Goal: Transaction & Acquisition: Book appointment/travel/reservation

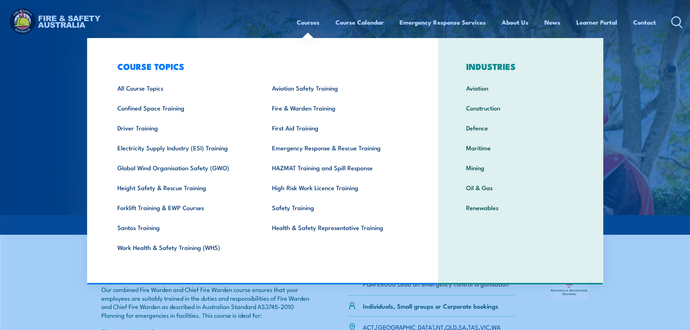
click at [317, 21] on link "Courses" at bounding box center [308, 22] width 23 height 19
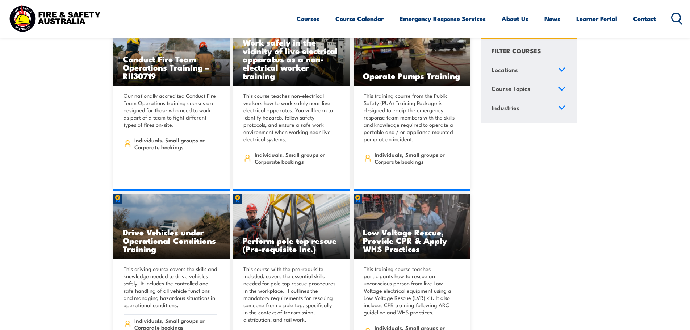
scroll to position [1195, 0]
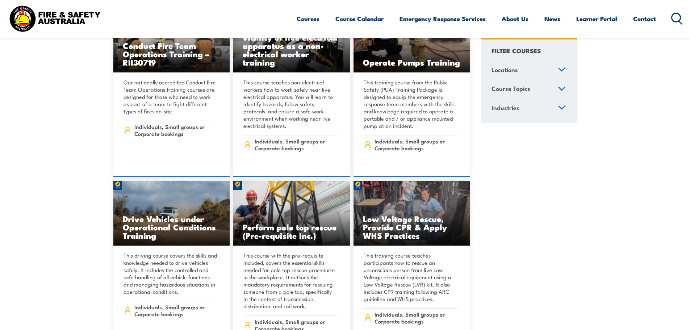
drag, startPoint x: 570, startPoint y: 230, endPoint x: 497, endPoint y: 242, distance: 73.4
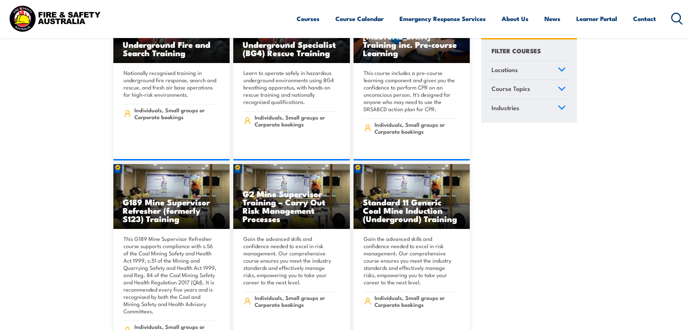
scroll to position [0, 0]
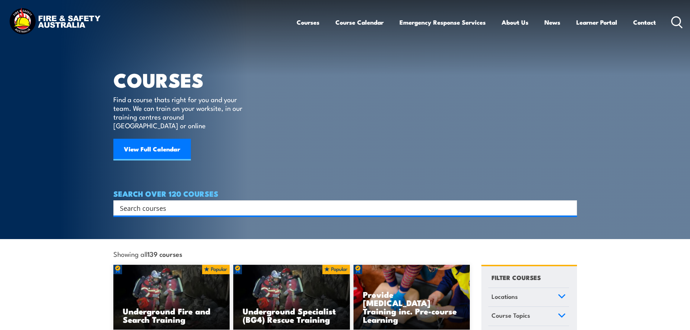
click at [172, 202] on input "Search input" at bounding box center [340, 207] width 441 height 11
type input "fire extinguisher"
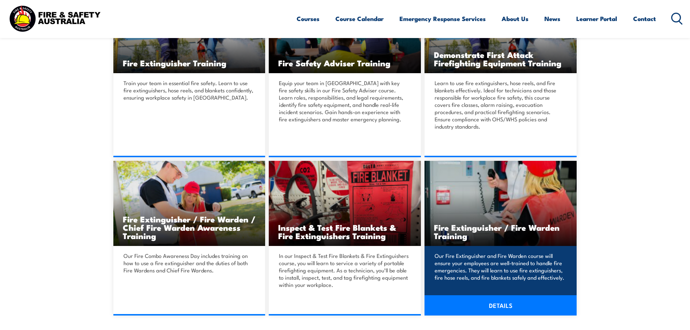
scroll to position [290, 0]
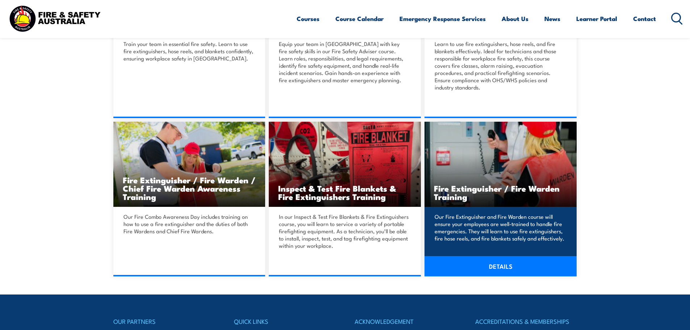
click at [506, 185] on h3 "Fire Extinguisher / Fire Warden Training" at bounding box center [500, 192] width 133 height 17
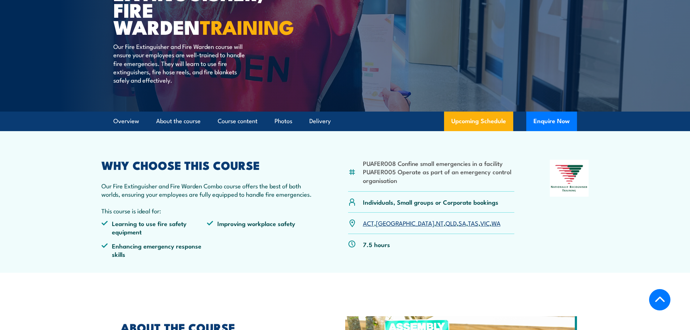
scroll to position [109, 0]
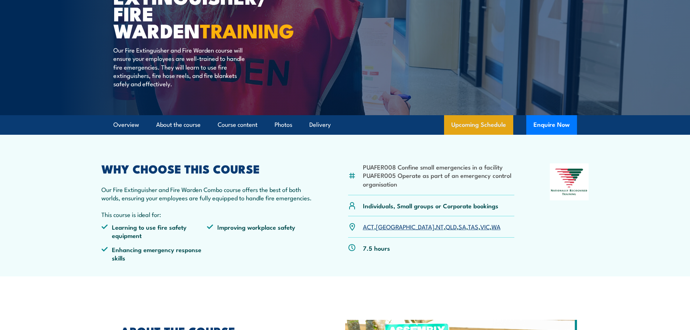
click at [474, 130] on link "Upcoming Schedule" at bounding box center [478, 125] width 69 height 20
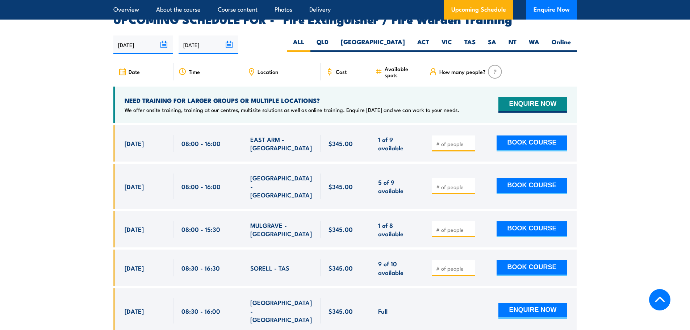
scroll to position [1189, 0]
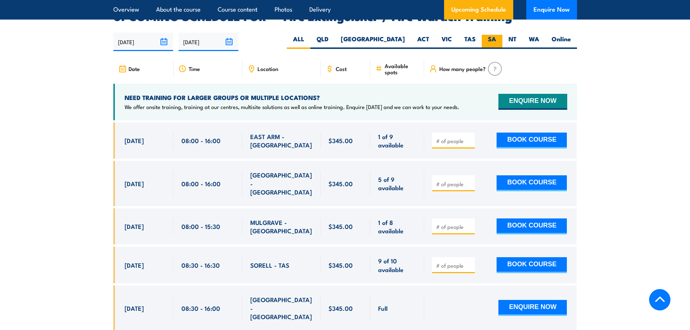
click at [488, 35] on label "SA" at bounding box center [492, 42] width 21 height 14
click at [496, 35] on input "SA" at bounding box center [498, 37] width 5 height 5
radio input "true"
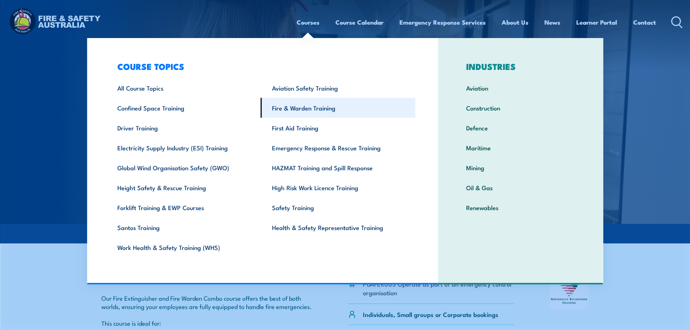
click at [303, 110] on link "Fire & Warden Training" at bounding box center [338, 108] width 155 height 20
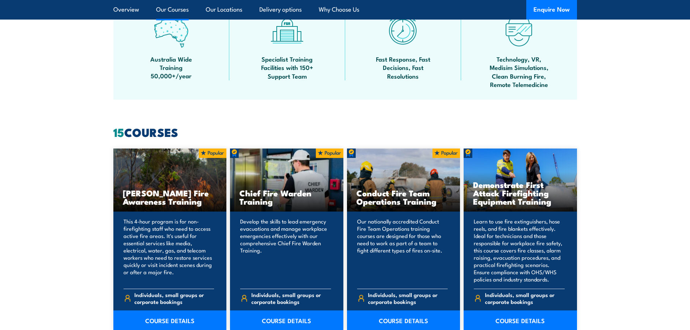
scroll to position [507, 0]
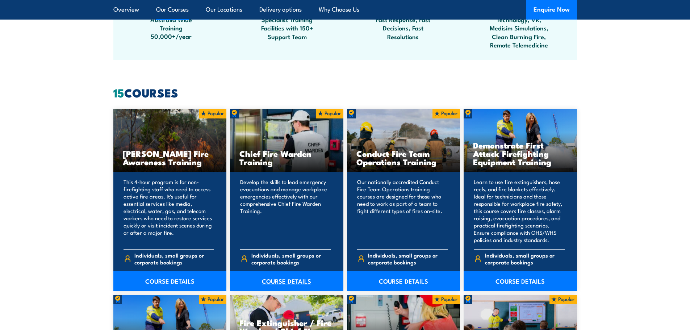
click at [290, 282] on link "COURSE DETAILS" at bounding box center [286, 281] width 113 height 20
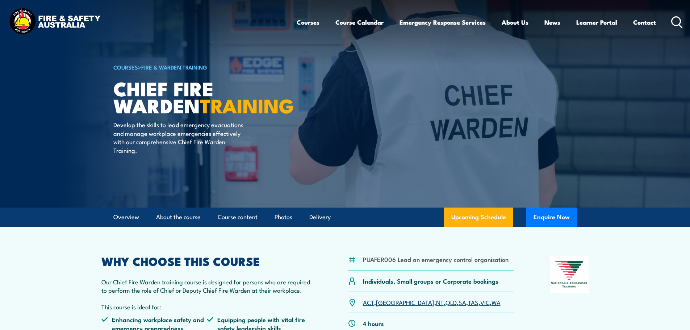
click at [678, 19] on icon at bounding box center [677, 22] width 12 height 12
click at [676, 20] on icon at bounding box center [677, 22] width 12 height 12
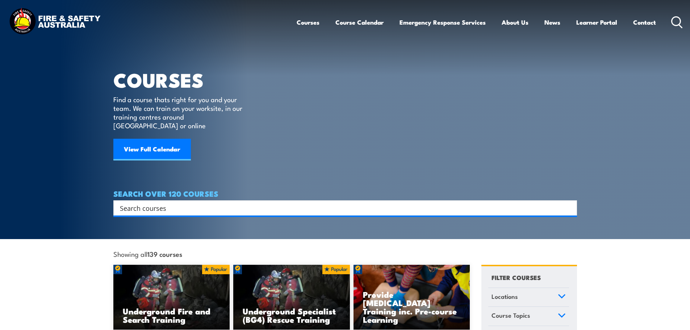
click at [225, 202] on input "Search input" at bounding box center [340, 207] width 441 height 11
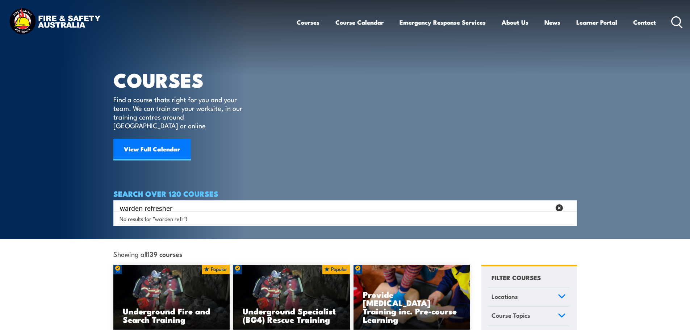
type input "warden refresher"
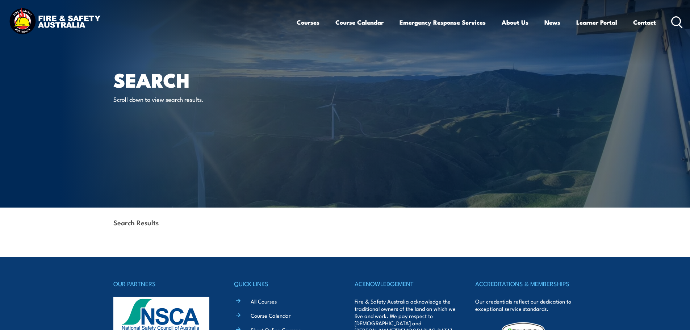
click at [185, 98] on p "Scroll down to view search results." at bounding box center [179, 99] width 132 height 8
click at [668, 20] on div "Courses Course Calendar Emergency Response Services Services Overview Emergency…" at bounding box center [490, 22] width 386 height 31
click at [670, 19] on div "Courses Course Calendar Emergency Response Services Services Overview Emergency…" at bounding box center [490, 22] width 386 height 31
click at [674, 19] on icon at bounding box center [677, 22] width 12 height 12
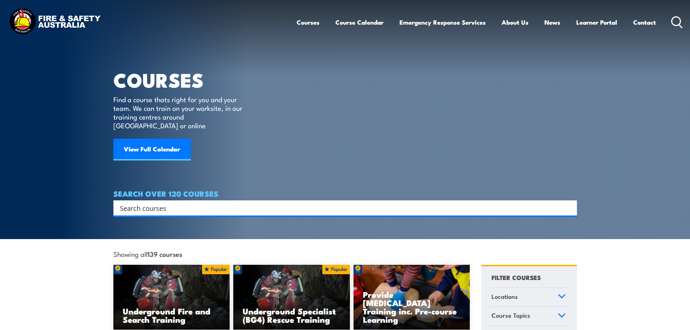
click at [151, 202] on input "Search input" at bounding box center [340, 207] width 441 height 11
type input "fire warden"
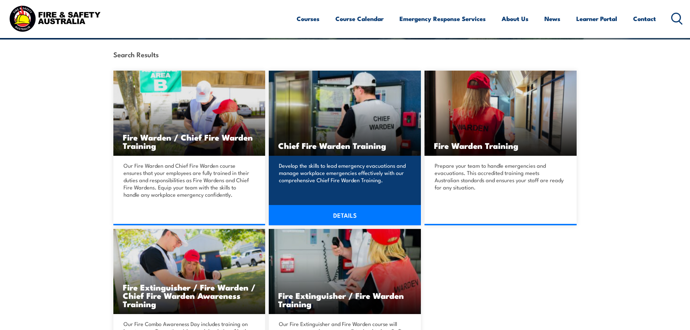
scroll to position [181, 0]
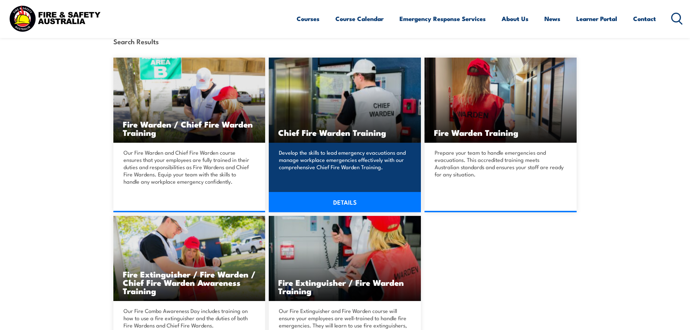
click at [357, 165] on p "Develop the skills to lead emergency evacuations and manage workplace emergenci…" at bounding box center [344, 160] width 130 height 22
click at [332, 198] on link "DETAILS" at bounding box center [345, 202] width 152 height 20
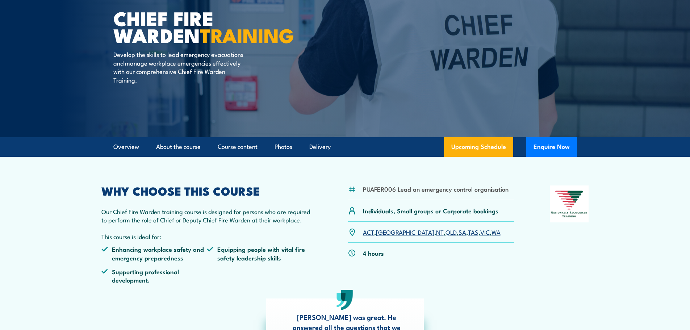
scroll to position [72, 0]
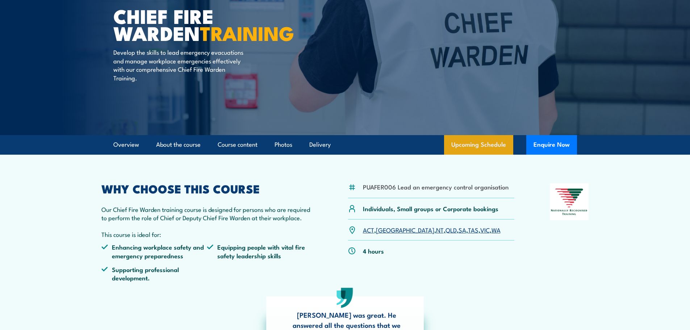
click at [465, 142] on link "Upcoming Schedule" at bounding box center [478, 145] width 69 height 20
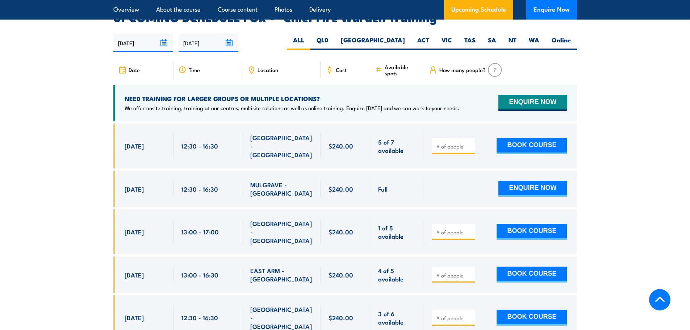
scroll to position [1292, 0]
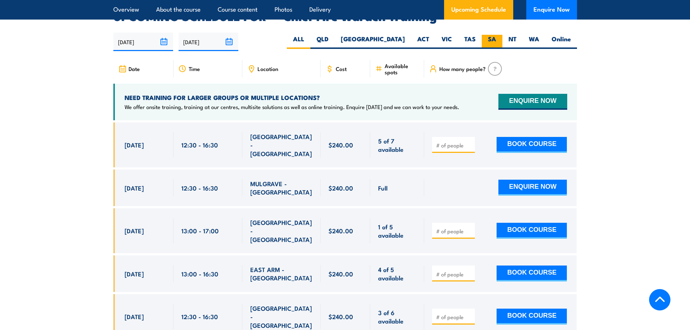
click at [490, 35] on label "SA" at bounding box center [492, 42] width 21 height 14
click at [496, 35] on input "SA" at bounding box center [498, 37] width 5 height 5
radio input "true"
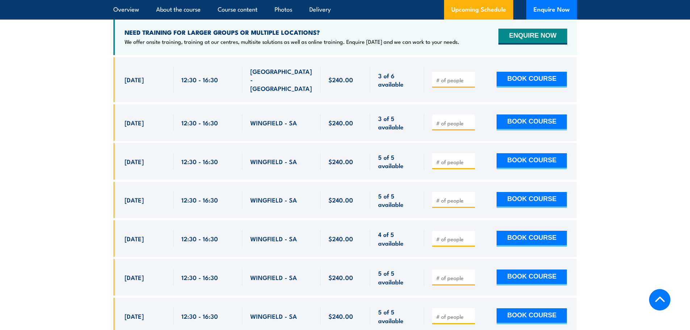
scroll to position [1364, 0]
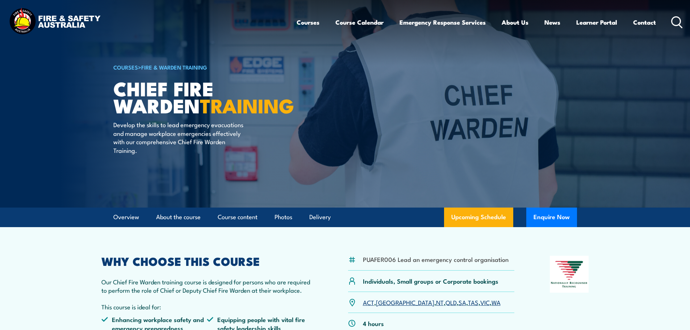
click at [494, 208] on link "Upcoming Schedule" at bounding box center [478, 218] width 69 height 20
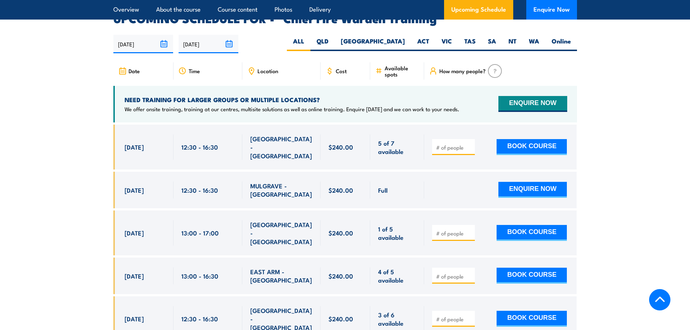
scroll to position [1292, 0]
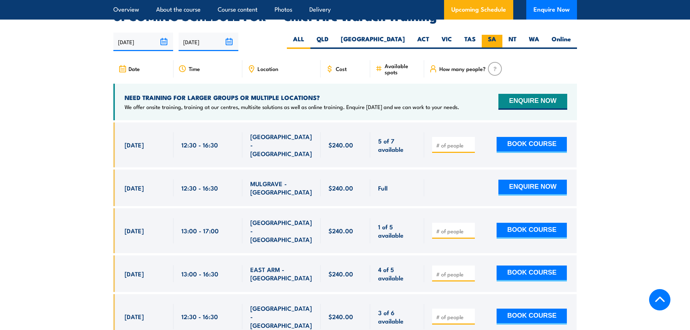
click at [494, 35] on label "SA" at bounding box center [492, 42] width 21 height 14
click at [496, 35] on input "SA" at bounding box center [498, 37] width 5 height 5
radio input "true"
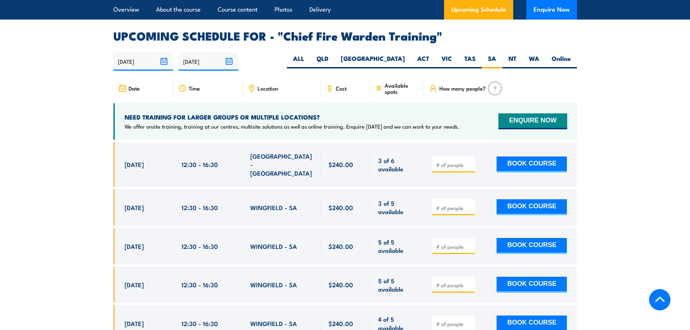
scroll to position [1292, 0]
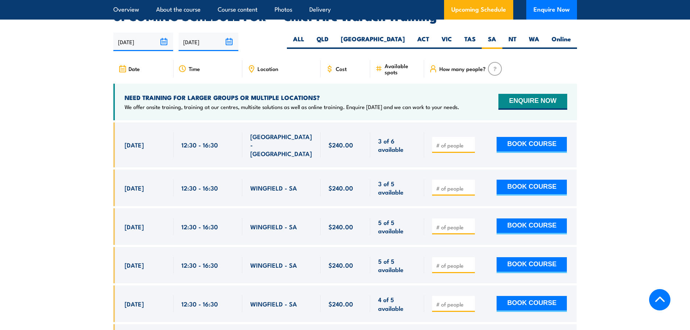
click at [452, 142] on input "number" at bounding box center [454, 145] width 36 height 7
type input "2"
click at [527, 137] on button "BOOK COURSE" at bounding box center [532, 145] width 70 height 16
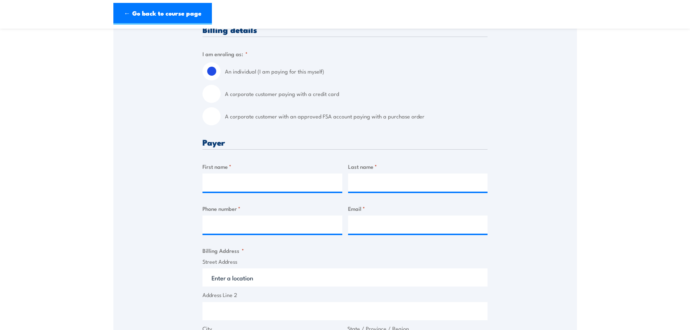
scroll to position [217, 0]
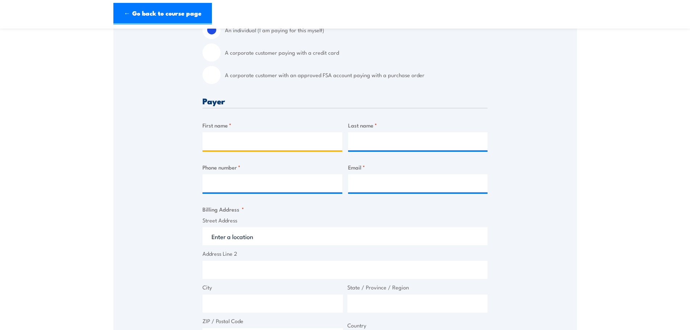
click at [262, 139] on input "First name *" at bounding box center [272, 141] width 140 height 18
type input "[PERSON_NAME]"
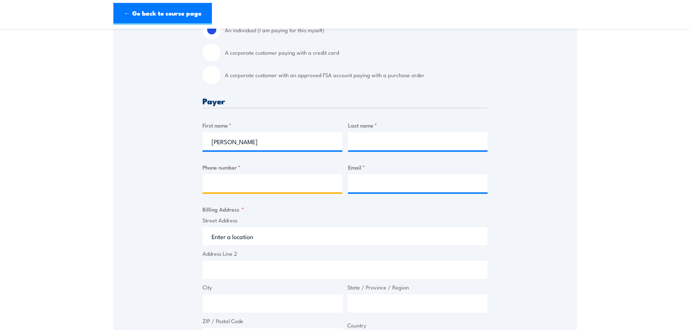
type input "0475437187"
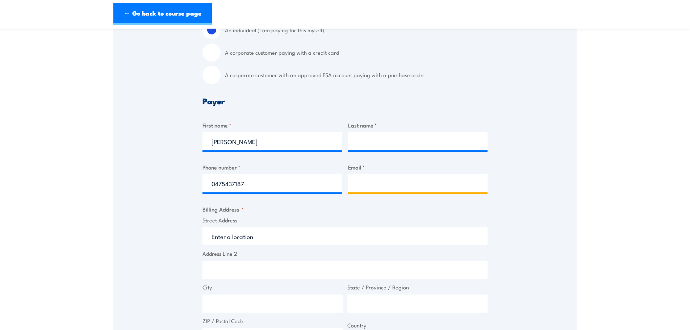
type input "[PERSON_NAME][EMAIL_ADDRESS][PERSON_NAME][DOMAIN_NAME][PERSON_NAME]"
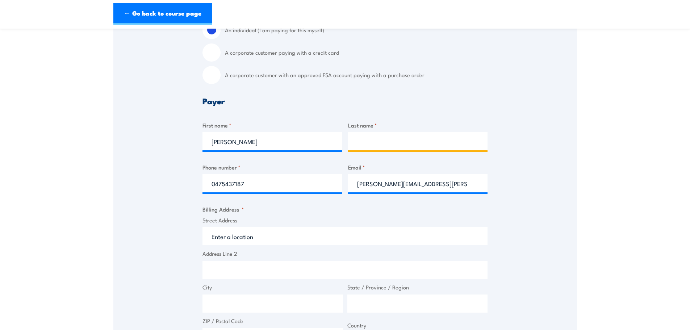
click at [375, 136] on input "Last name *" at bounding box center [418, 141] width 140 height 18
type input "Locke"
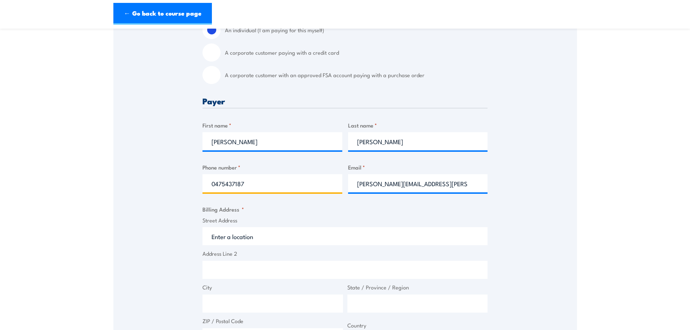
click at [260, 182] on input "0475437187" at bounding box center [272, 183] width 140 height 18
type input "0475437187"
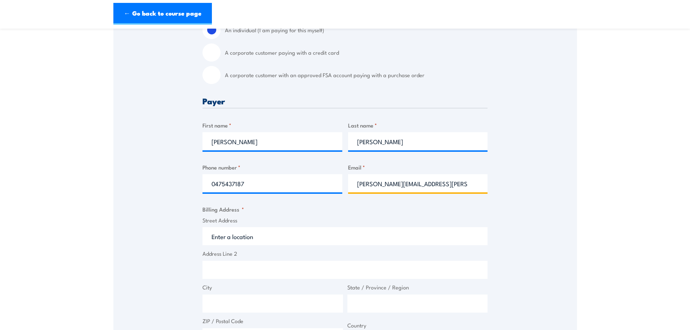
click at [453, 181] on input "samantha.locke@mail.weir" at bounding box center [418, 183] width 140 height 18
type input "samantha.locke@mail.weir"
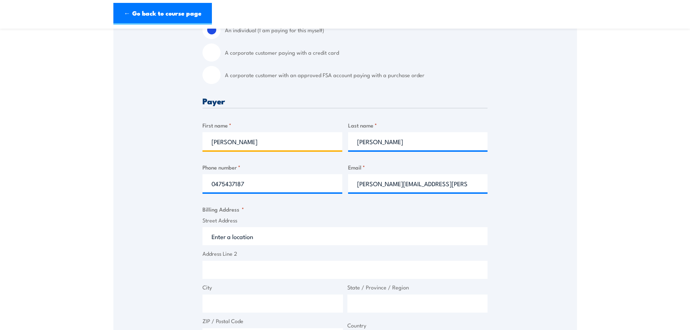
click at [251, 140] on input "Samantha" at bounding box center [272, 141] width 140 height 18
type input "Samantha"
click at [251, 239] on input "Street Address" at bounding box center [344, 236] width 285 height 18
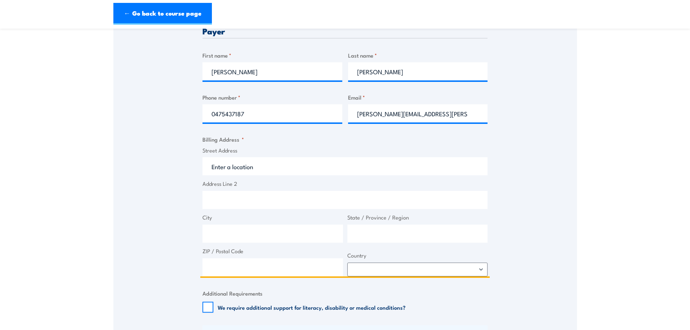
scroll to position [290, 0]
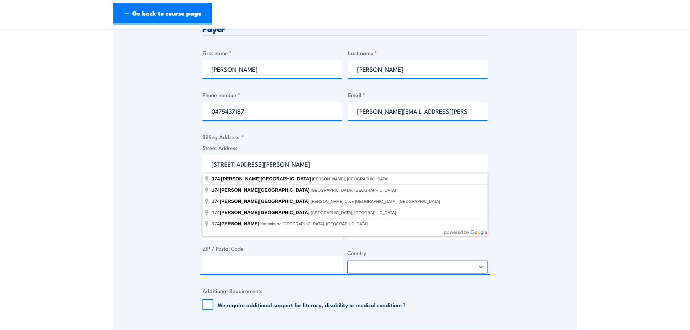
type input "174 Cormack Road, Wingfield SA, Australia"
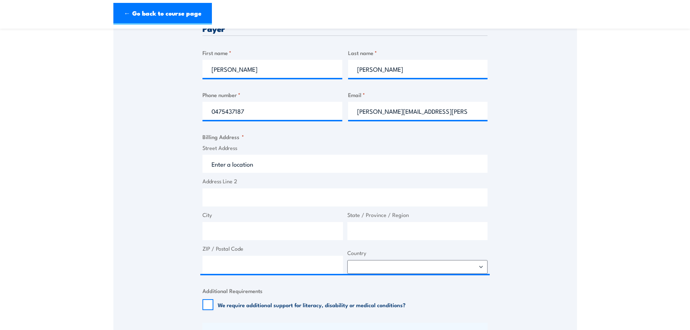
type input "174 Cormack Rd"
type input "Wingfield"
type input "South Australia"
type input "5013"
select select "Australia"
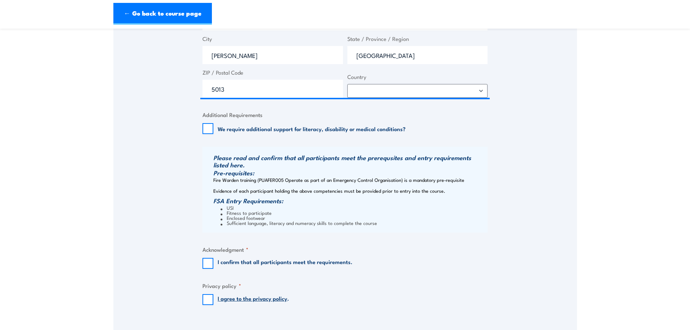
scroll to position [471, 0]
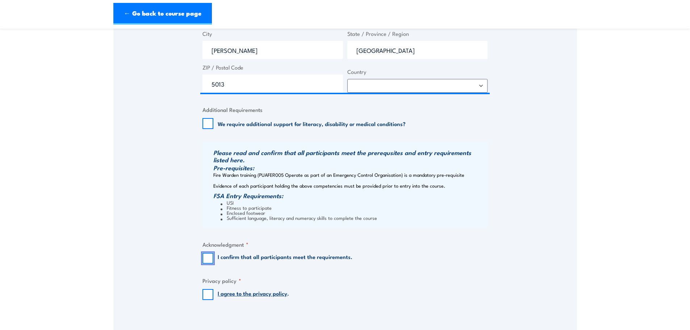
click at [209, 258] on input "I confirm that all participants meet the requirements." at bounding box center [207, 258] width 11 height 11
checkbox input "true"
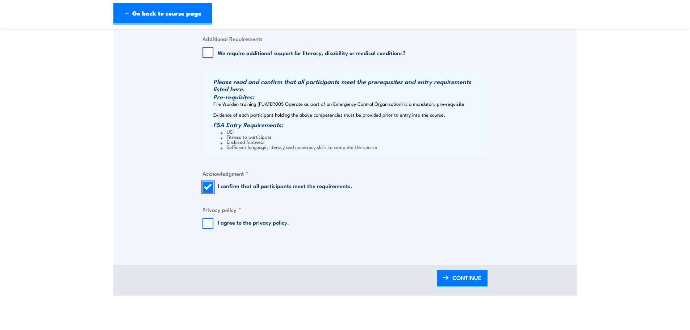
scroll to position [543, 0]
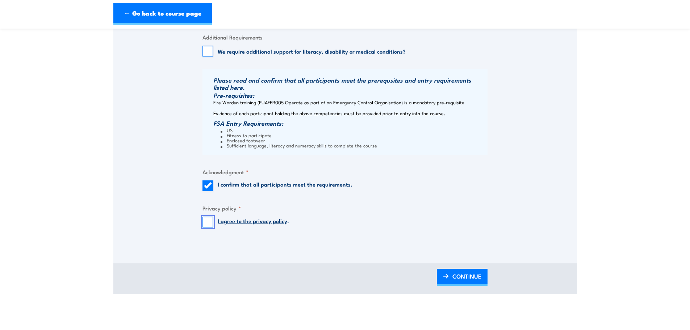
click at [210, 222] on input "I agree to the privacy policy ." at bounding box center [207, 222] width 11 height 11
checkbox input "true"
drag, startPoint x: 464, startPoint y: 280, endPoint x: 468, endPoint y: 259, distance: 21.3
click at [464, 280] on span "CONTINUE" at bounding box center [466, 276] width 29 height 19
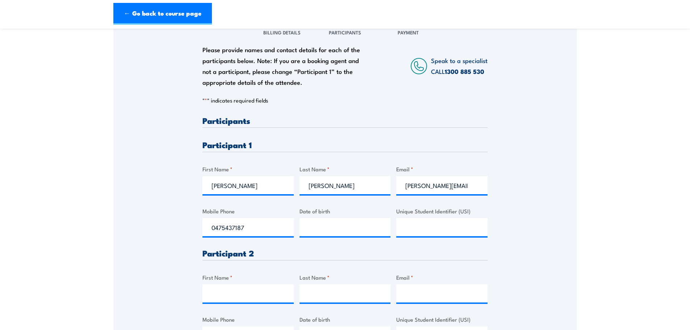
scroll to position [145, 0]
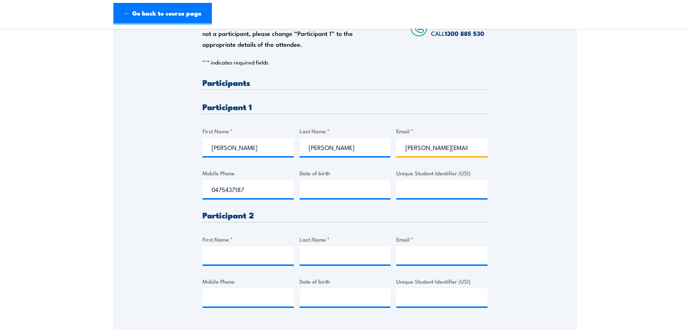
click at [465, 147] on input "[PERSON_NAME][EMAIL_ADDRESS][PERSON_NAME][DOMAIN_NAME][PERSON_NAME]" at bounding box center [441, 147] width 91 height 18
click at [318, 187] on input "__/__/____" at bounding box center [345, 189] width 91 height 18
click at [311, 189] on input "__/__/____" at bounding box center [345, 189] width 91 height 18
type input "07/03/2000"
click at [450, 185] on input "Unique Student Identifier (USI)" at bounding box center [441, 189] width 91 height 18
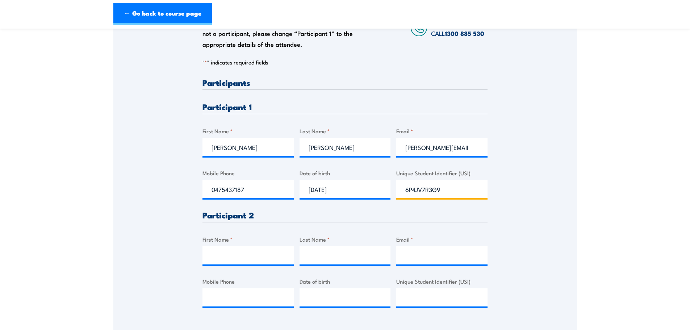
type input "6P4JV7R3G9"
click at [257, 193] on input "0475437187" at bounding box center [247, 189] width 91 height 18
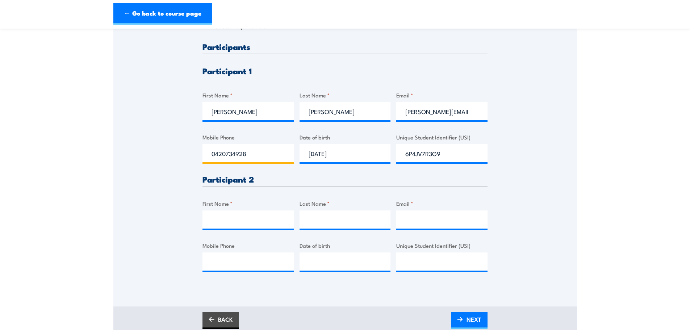
scroll to position [181, 0]
type input "0420734928"
click at [458, 108] on input "samantha.locke@mail.weir" at bounding box center [441, 111] width 91 height 18
drag, startPoint x: 405, startPoint y: 112, endPoint x: 491, endPoint y: 113, distance: 86.6
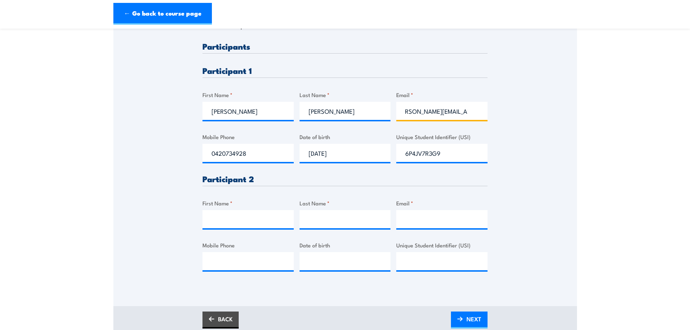
click at [491, 113] on div "Please provide names and contact details for each of the participants below. No…" at bounding box center [345, 115] width 464 height 341
click at [464, 115] on input "samanthalocke07@gmail.com" at bounding box center [441, 111] width 91 height 18
click at [425, 110] on input "samanthalocke07@gmail.com" at bounding box center [441, 111] width 91 height 18
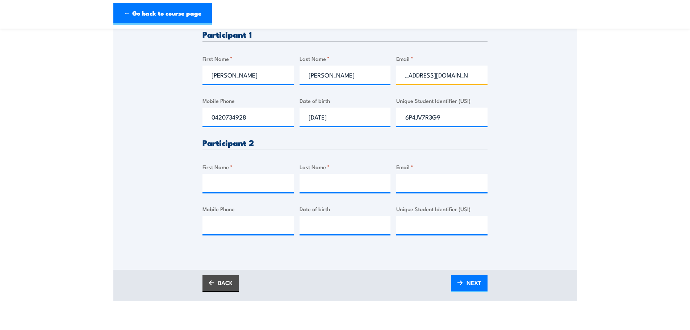
type input "samanthalocke07@gmail.com"
click at [245, 181] on input "First Name *" at bounding box center [247, 183] width 91 height 18
type input "Gary"
click at [325, 182] on input "Last Name *" at bounding box center [345, 183] width 91 height 18
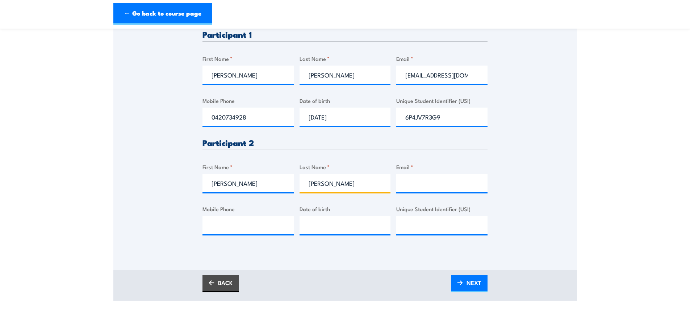
type input "Rogers"
click at [243, 221] on input "Mobile Phone" at bounding box center [247, 225] width 91 height 18
click at [228, 221] on input "Mobile Phone" at bounding box center [247, 225] width 91 height 18
type input "0427068443"
type input "__/__/____"
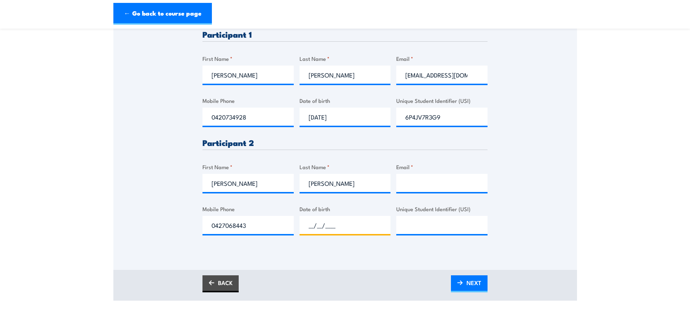
click at [335, 223] on input "__/__/____" at bounding box center [345, 225] width 91 height 18
click at [316, 225] on input "__/__/____" at bounding box center [345, 225] width 91 height 18
click at [313, 226] on input "__/__/____" at bounding box center [345, 225] width 91 height 18
type input "01/01/1958"
click at [457, 229] on input "Unique Student Identifier (USI)" at bounding box center [441, 225] width 91 height 18
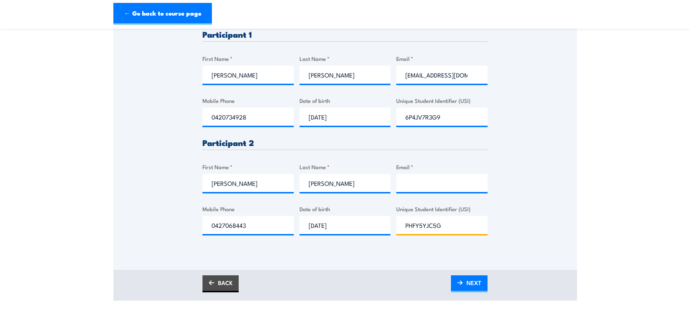
type input "PHFY5YJC5G"
click at [430, 179] on input "Email *" at bounding box center [441, 183] width 91 height 18
type input "gary.rogers@mail.weir"
click at [452, 79] on input "samanthalocke07@gmail.com" at bounding box center [441, 75] width 91 height 18
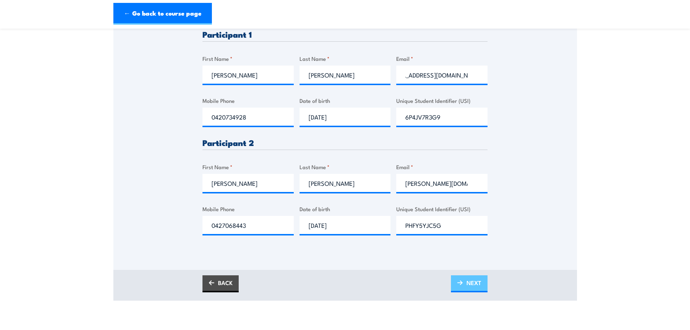
click at [479, 278] on span "NEXT" at bounding box center [474, 282] width 15 height 19
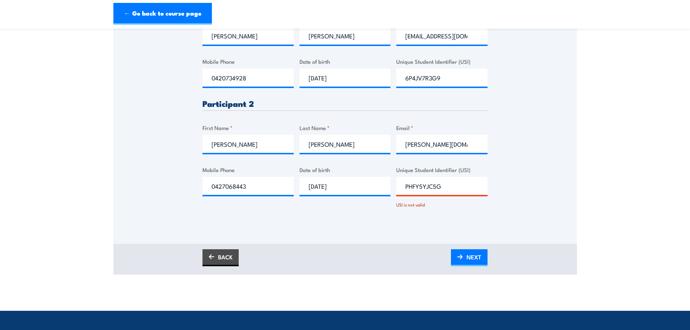
scroll to position [290, 0]
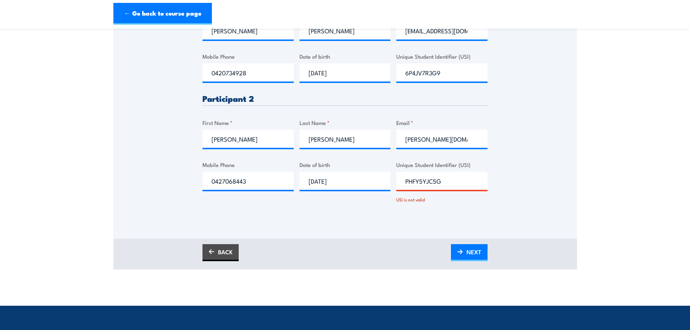
click at [444, 180] on input "PHFY5YJC5G" at bounding box center [441, 181] width 91 height 18
click at [423, 180] on input "PHFY5YJC5G" at bounding box center [441, 181] width 91 height 18
type input "PHFYSYJC5G"
click at [472, 244] on span "NEXT" at bounding box center [474, 251] width 15 height 19
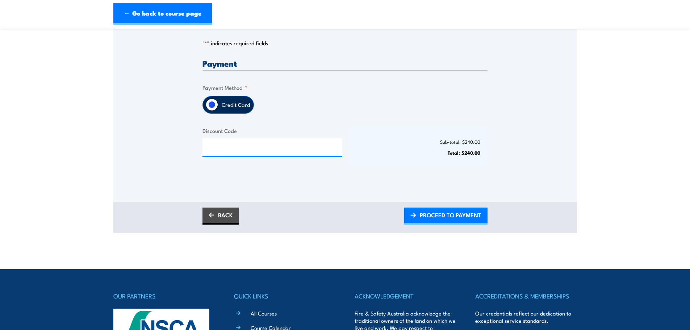
scroll to position [181, 0]
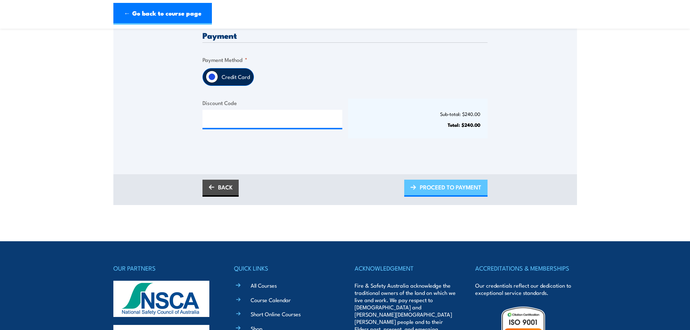
click at [455, 188] on span "PROCEED TO PAYMENT" at bounding box center [451, 186] width 62 height 19
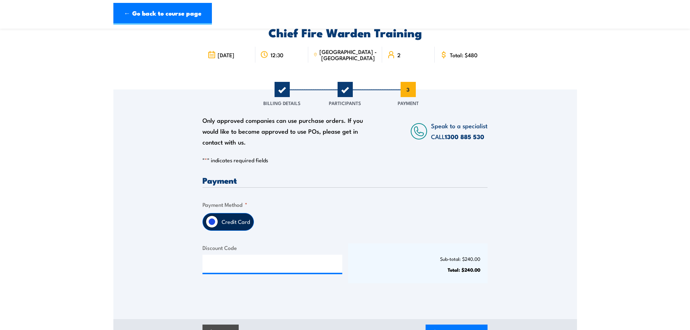
scroll to position [72, 0]
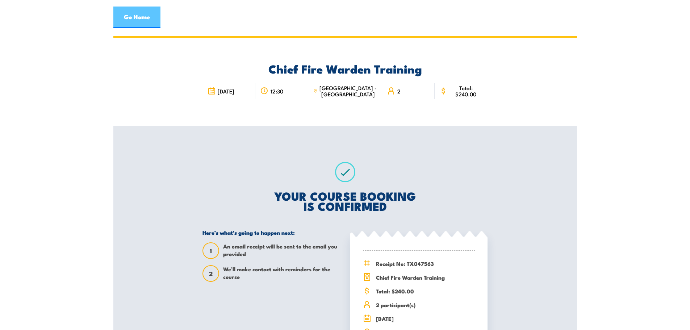
click at [143, 25] on link "Go Home" at bounding box center [136, 18] width 47 height 22
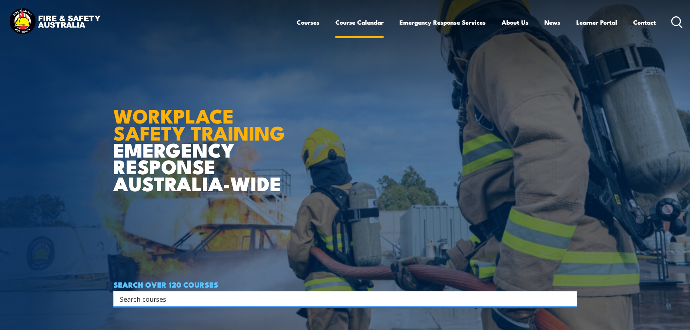
click at [368, 25] on link "Course Calendar" at bounding box center [359, 22] width 48 height 19
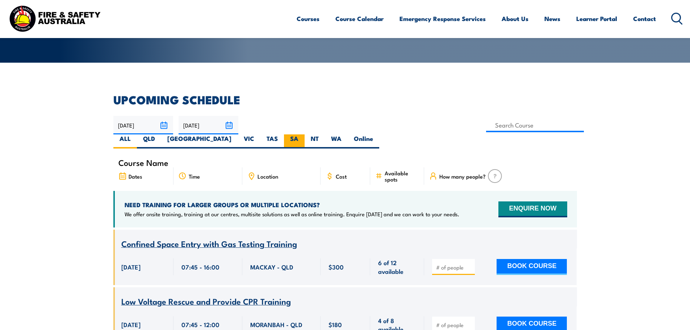
click at [305, 134] on label "SA" at bounding box center [294, 141] width 21 height 14
click at [303, 134] on input "SA" at bounding box center [300, 136] width 5 height 5
radio input "true"
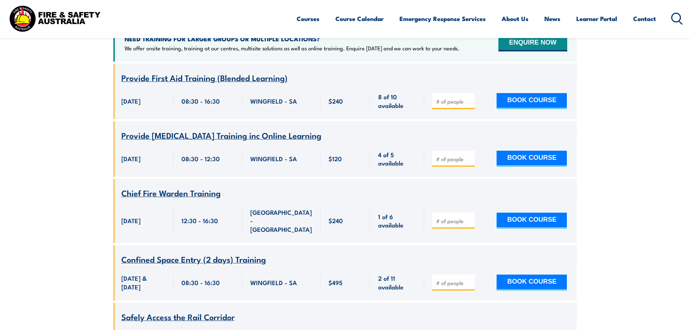
scroll to position [311, 0]
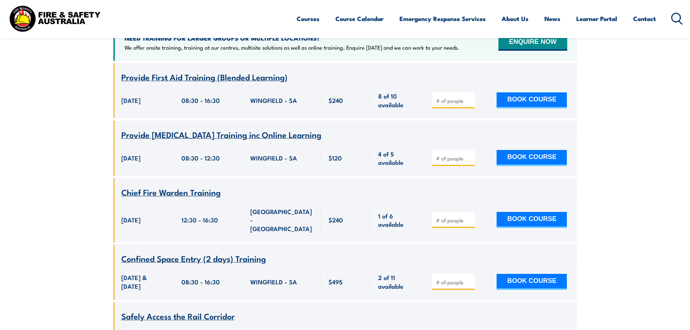
click at [443, 217] on input "number" at bounding box center [454, 220] width 36 height 7
type input "1"
click at [470, 217] on input "1" at bounding box center [454, 220] width 36 height 7
click at [469, 217] on input "1" at bounding box center [454, 220] width 36 height 7
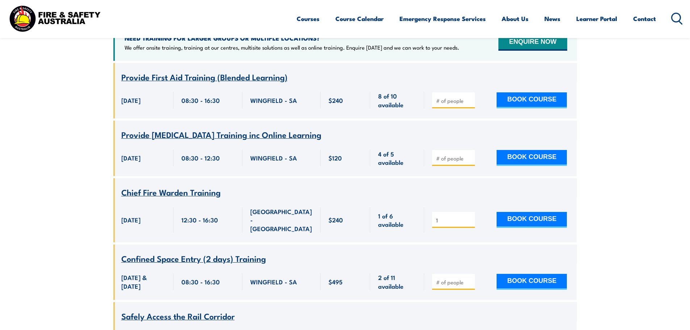
click at [443, 217] on input "1" at bounding box center [454, 220] width 36 height 7
click at [523, 212] on button "BOOK COURSE" at bounding box center [532, 220] width 70 height 16
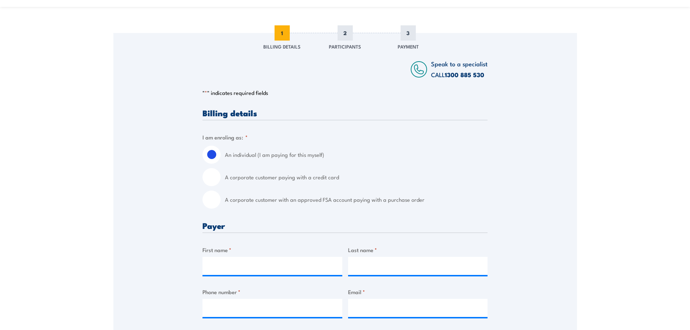
scroll to position [109, 0]
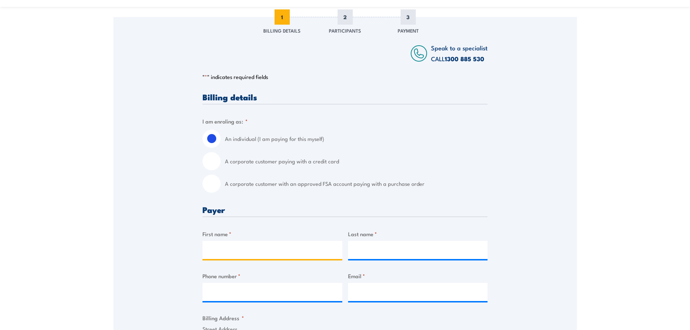
click at [247, 242] on input "First name *" at bounding box center [272, 250] width 140 height 18
type input "[PERSON_NAME]"
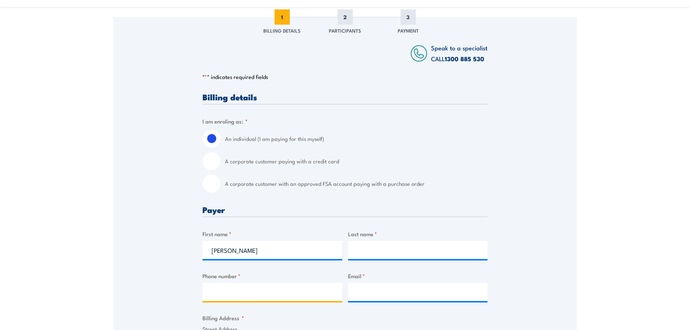
type input "0475437187"
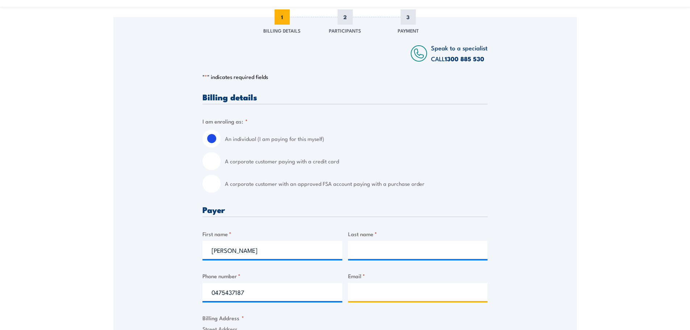
type input "[PERSON_NAME][EMAIL_ADDRESS][PERSON_NAME][DOMAIN_NAME][PERSON_NAME]"
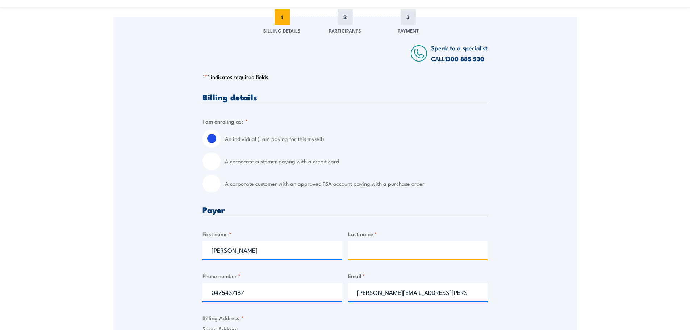
click at [382, 245] on input "Last name *" at bounding box center [418, 250] width 140 height 18
type input "[PERSON_NAME]"
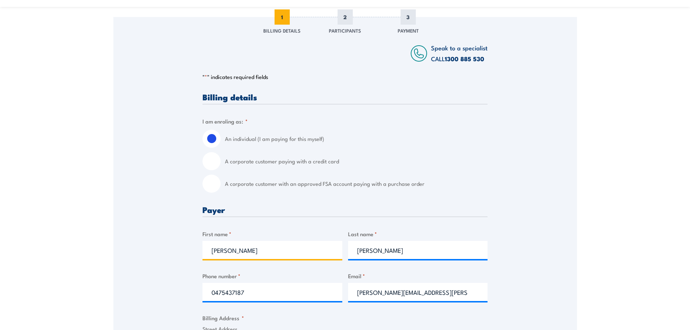
click at [308, 255] on input "Samantha" at bounding box center [272, 250] width 140 height 18
type input "Samantha"
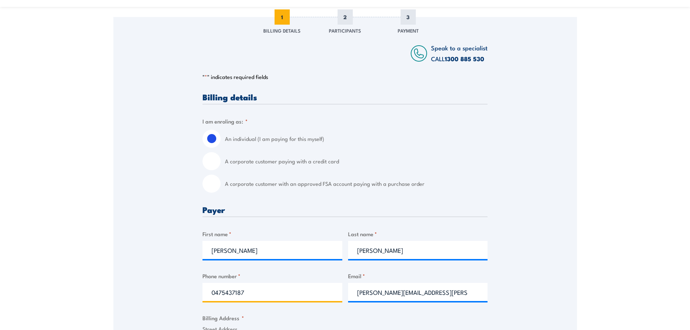
click at [339, 297] on input "0475437187" at bounding box center [272, 292] width 140 height 18
type input "0475437187"
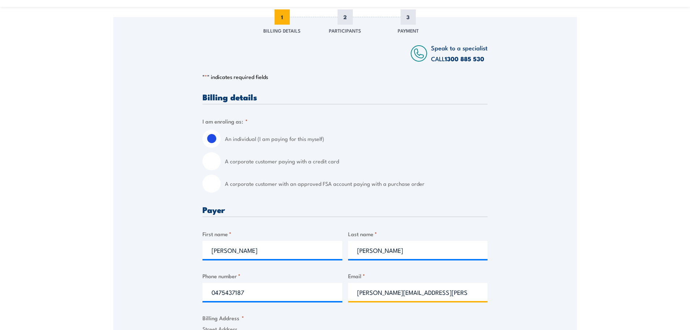
click at [432, 290] on input "samantha.locke@mail.weir" at bounding box center [418, 292] width 140 height 18
type input "samantha.locke@mail.weir"
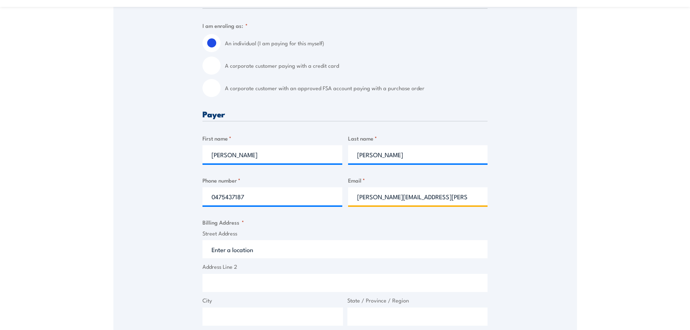
scroll to position [217, 0]
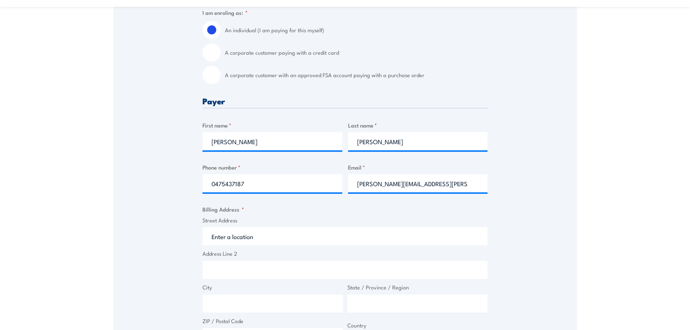
click at [260, 239] on input "Street Address" at bounding box center [344, 236] width 285 height 18
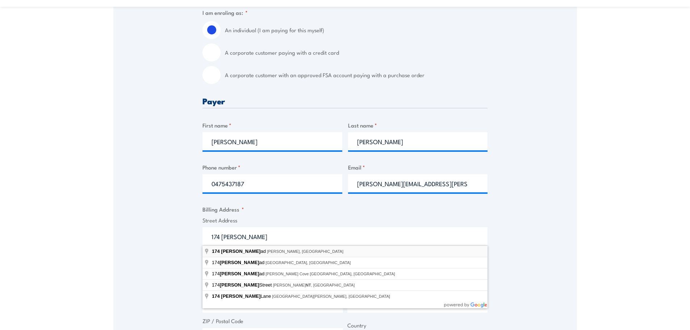
type input "174 Cormack Road, Wingfield SA, Australia"
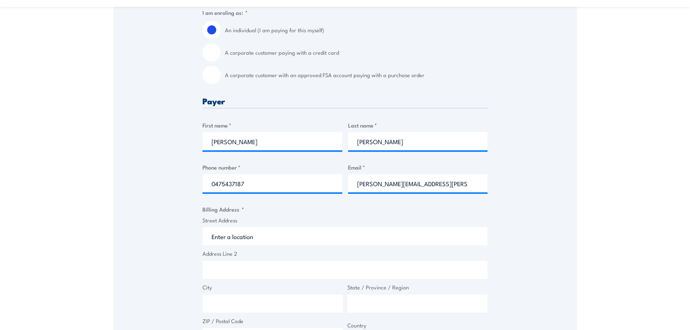
type input "174 Cormack Rd"
type input "Wingfield"
type input "South Australia"
type input "5013"
select select "Australia"
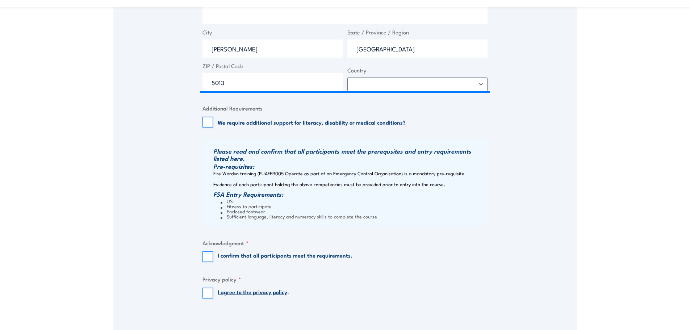
scroll to position [507, 0]
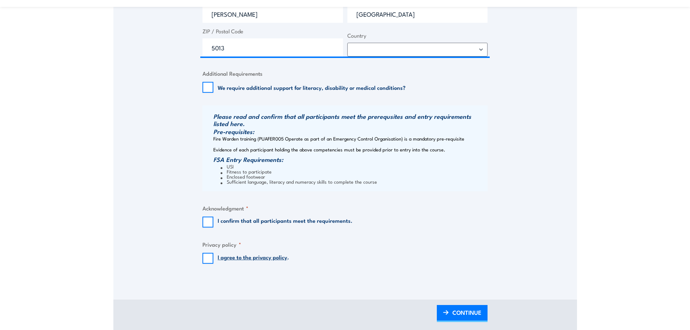
click at [214, 222] on div "I confirm that all participants meet the requirements." at bounding box center [277, 222] width 150 height 11
click at [208, 220] on input "I confirm that all participants meet the requirements." at bounding box center [207, 222] width 11 height 11
checkbox input "true"
click at [208, 263] on input "I agree to the privacy policy ." at bounding box center [207, 258] width 11 height 11
checkbox input "true"
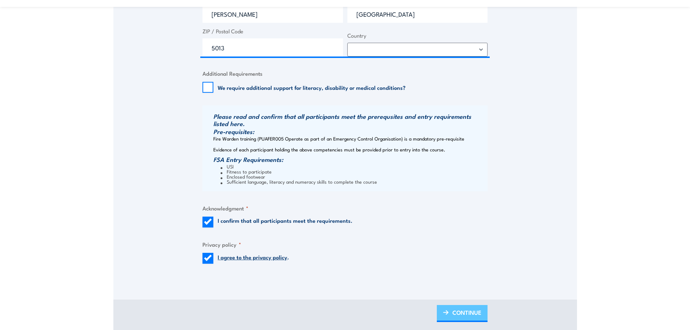
click at [457, 308] on span "CONTINUE" at bounding box center [466, 312] width 29 height 19
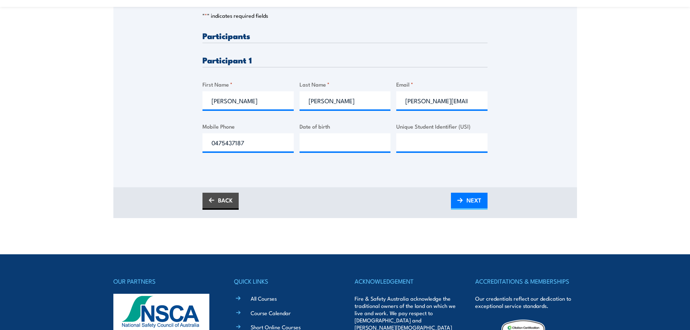
scroll to position [109, 0]
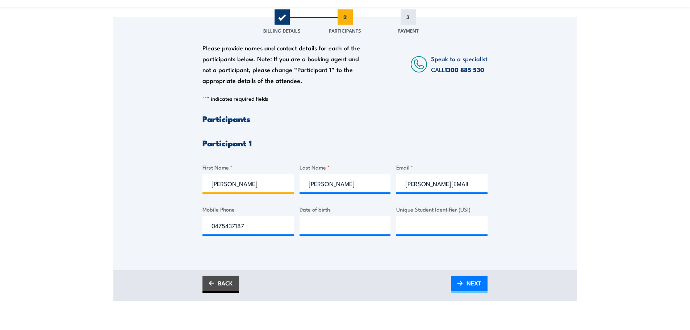
click at [267, 184] on input "[PERSON_NAME]" at bounding box center [247, 183] width 91 height 18
drag, startPoint x: 248, startPoint y: 184, endPoint x: 117, endPoint y: 183, distance: 131.5
click at [117, 182] on div "Please provide names and contact details for each of the participants below. No…" at bounding box center [345, 133] width 464 height 233
type input "Gary"
click at [330, 180] on input "[PERSON_NAME]" at bounding box center [345, 183] width 91 height 18
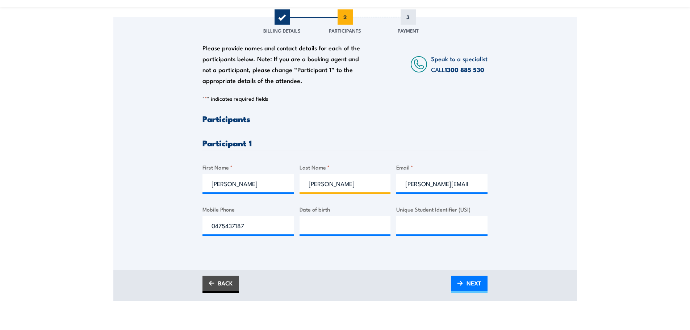
drag, startPoint x: 335, startPoint y: 184, endPoint x: 279, endPoint y: 181, distance: 57.0
click at [279, 181] on div "Please provide names and contact details for each of the participants below. No…" at bounding box center [344, 180] width 285 height 133
type input "Rogers"
click at [443, 185] on input "[PERSON_NAME][EMAIL_ADDRESS][PERSON_NAME][DOMAIN_NAME][PERSON_NAME]" at bounding box center [441, 183] width 91 height 18
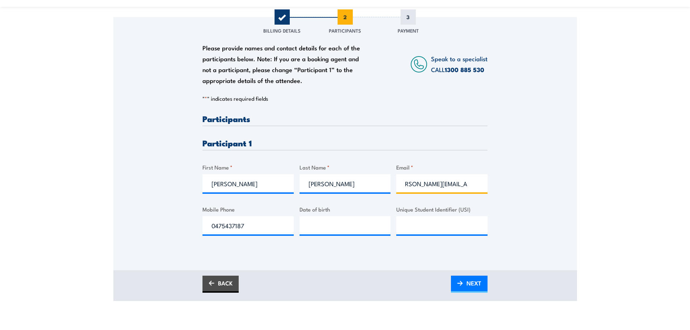
drag, startPoint x: 401, startPoint y: 185, endPoint x: 534, endPoint y: 183, distance: 132.2
click at [534, 183] on div "Please provide names and contact details for each of the participants below. No…" at bounding box center [345, 133] width 464 height 233
type input "gary.rogers@mail.weir"
click at [263, 231] on input "0475437187" at bounding box center [247, 225] width 91 height 18
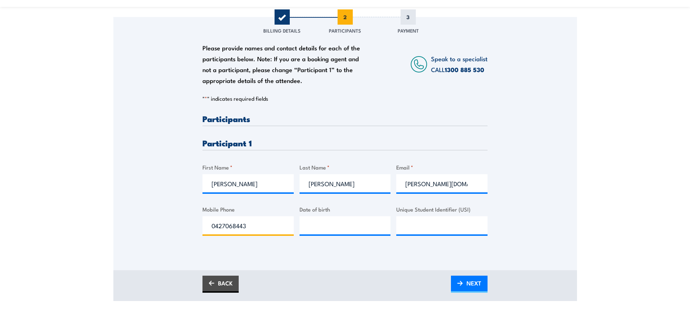
type input "0427068443"
click at [315, 229] on input "__/__/____" at bounding box center [345, 225] width 91 height 18
click at [310, 227] on input "__/__/____" at bounding box center [345, 225] width 91 height 18
click at [316, 227] on input "_0/10/1___" at bounding box center [345, 225] width 91 height 18
type input "01/01/1958"
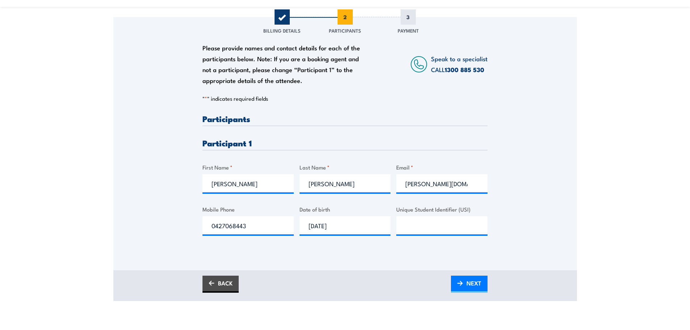
click at [396, 225] on div "Please provide names and contact details for each of the participants below. No…" at bounding box center [344, 180] width 285 height 133
click at [403, 229] on input "Unique Student Identifier (USI)" at bounding box center [441, 225] width 91 height 18
type input "PHFYSYJC5G"
click at [458, 281] on img at bounding box center [460, 283] width 6 height 5
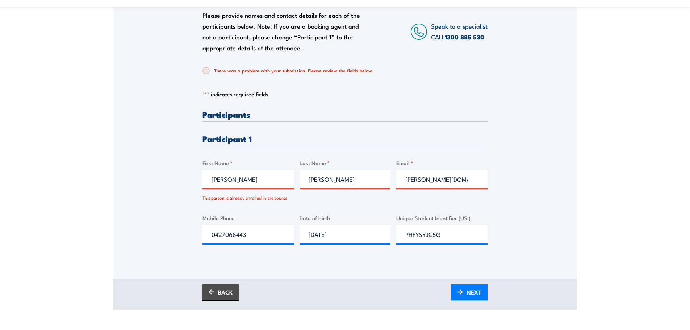
scroll to position [145, 0]
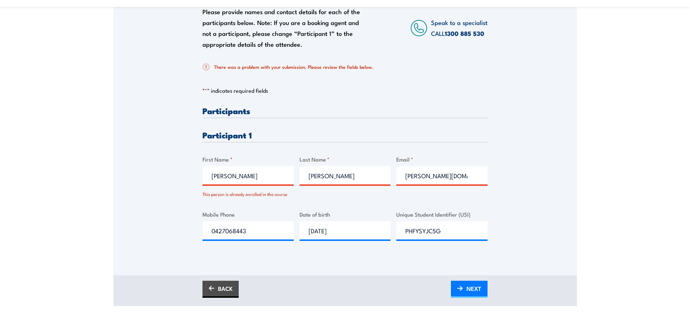
click at [268, 176] on input "Gary" at bounding box center [247, 175] width 91 height 18
drag, startPoint x: 273, startPoint y: 228, endPoint x: 193, endPoint y: 224, distance: 79.8
click at [193, 224] on div "Please provide names and contact details for each of the participants below. No…" at bounding box center [345, 118] width 464 height 274
type input "01/01/1958"
type input "__/__/____"
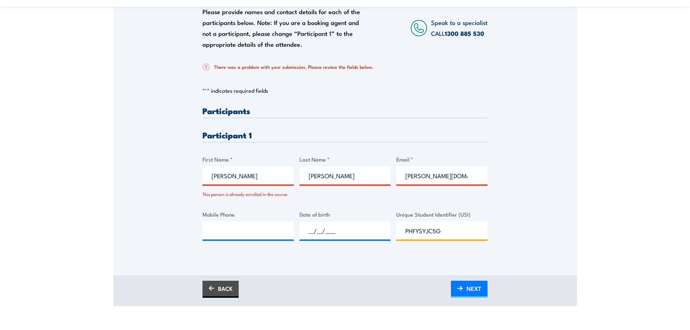
drag, startPoint x: 417, startPoint y: 229, endPoint x: 393, endPoint y: 226, distance: 24.4
click at [393, 226] on div "Please provide names and contact details for each of the participants below. No…" at bounding box center [344, 179] width 285 height 146
drag, startPoint x: 469, startPoint y: 175, endPoint x: 382, endPoint y: 174, distance: 87.3
click at [382, 174] on div "Please provide names and contact details for each of the participants below. No…" at bounding box center [344, 179] width 285 height 146
drag, startPoint x: 341, startPoint y: 179, endPoint x: 284, endPoint y: 175, distance: 57.7
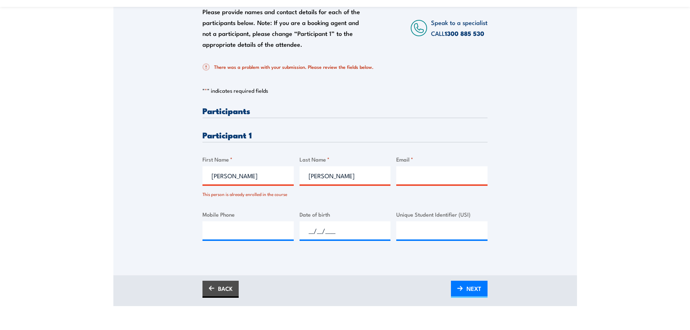
click at [284, 175] on div "Please provide names and contact details for each of the participants below. No…" at bounding box center [344, 179] width 285 height 146
drag, startPoint x: 236, startPoint y: 178, endPoint x: 195, endPoint y: 173, distance: 41.2
click at [195, 173] on div "Please provide names and contact details for each of the participants below. No…" at bounding box center [345, 118] width 464 height 274
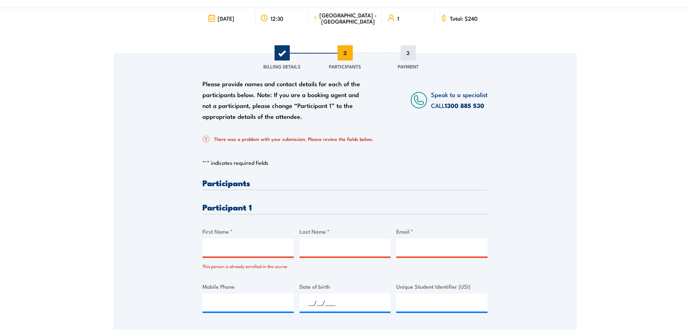
scroll to position [72, 0]
click at [615, 206] on section "Chief Fire Warden Training 9 September 2025 12:30 1" at bounding box center [345, 171] width 690 height 415
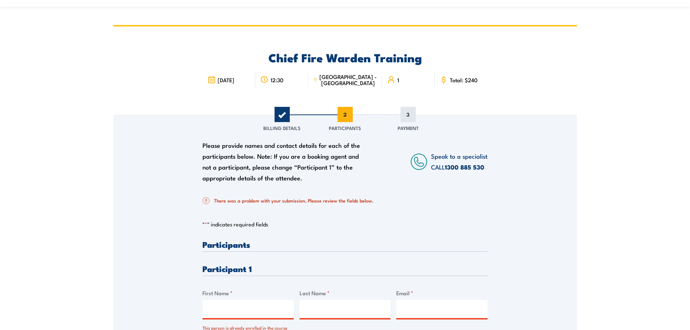
scroll to position [0, 0]
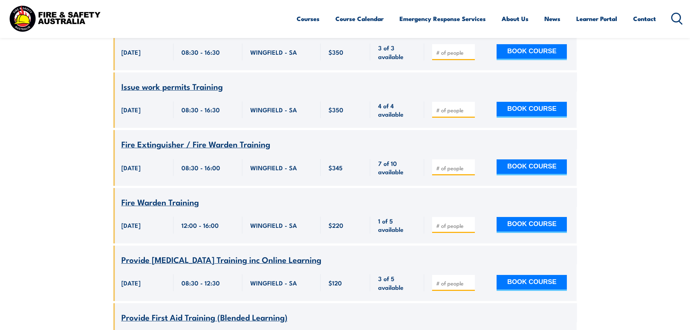
scroll to position [1615, 0]
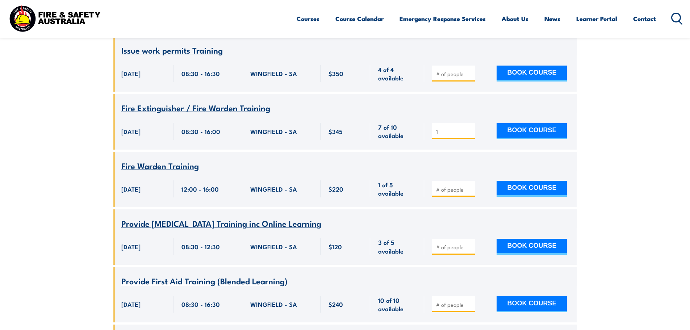
click at [469, 135] on input "1" at bounding box center [454, 131] width 36 height 7
type input "2"
click at [469, 135] on input "2" at bounding box center [454, 131] width 36 height 7
click at [517, 139] on button "BOOK COURSE" at bounding box center [532, 131] width 70 height 16
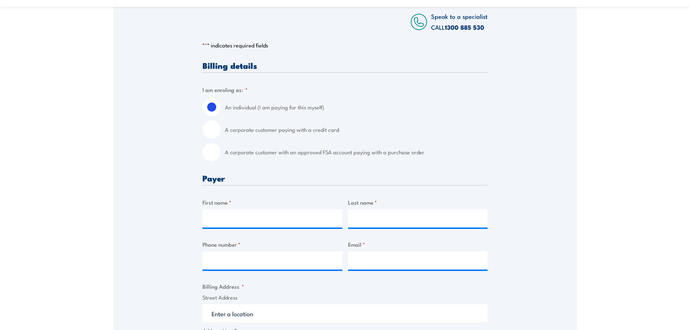
scroll to position [145, 0]
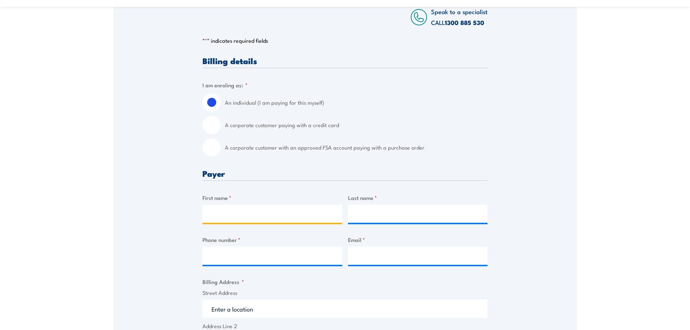
click at [238, 205] on input "First name *" at bounding box center [272, 214] width 140 height 18
type input "[PERSON_NAME]"
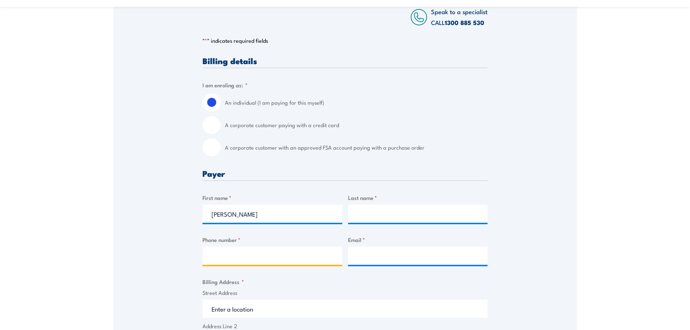
type input "0475437187"
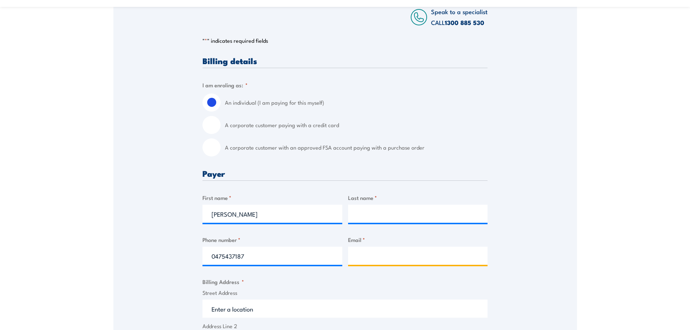
type input "[PERSON_NAME][EMAIL_ADDRESS][PERSON_NAME][DOMAIN_NAME][PERSON_NAME]"
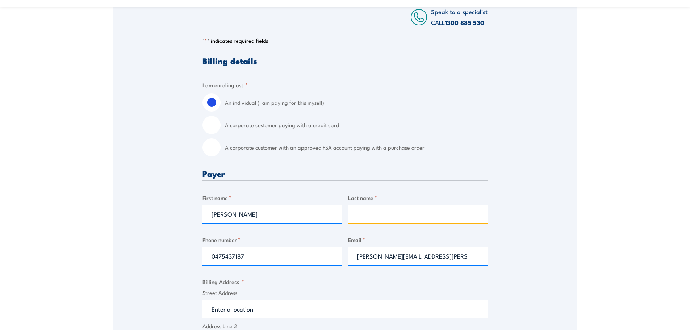
click at [369, 211] on input "Last name *" at bounding box center [418, 214] width 140 height 18
type input "[PERSON_NAME]"
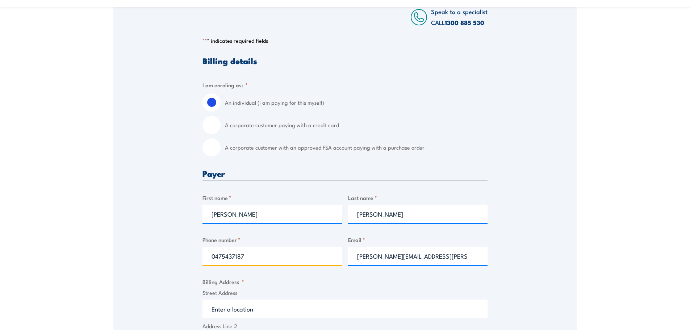
click at [248, 257] on input "0475437187" at bounding box center [272, 256] width 140 height 18
type input "0475437187"
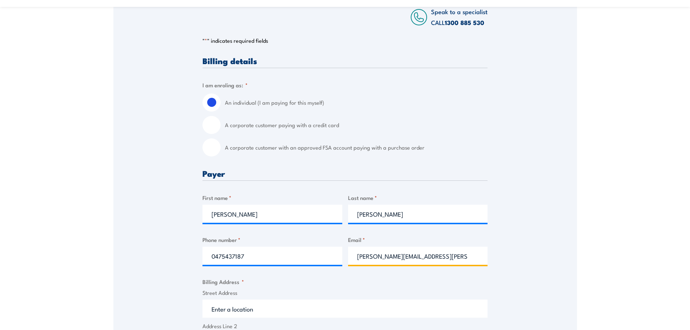
click at [438, 257] on input "[PERSON_NAME][EMAIL_ADDRESS][PERSON_NAME][DOMAIN_NAME][PERSON_NAME]" at bounding box center [418, 256] width 140 height 18
type input "[PERSON_NAME][EMAIL_ADDRESS][PERSON_NAME][DOMAIN_NAME][PERSON_NAME]"
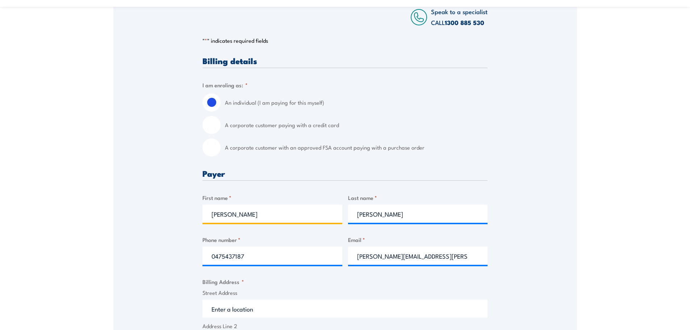
click at [290, 217] on input "[PERSON_NAME]" at bounding box center [272, 214] width 140 height 18
type input "[PERSON_NAME]"
click at [310, 187] on div "Billing details I am enroling as: * An individual (I am paying for this myself)…" at bounding box center [344, 334] width 285 height 554
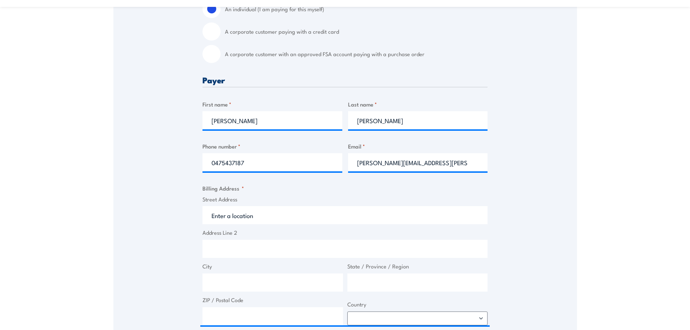
scroll to position [254, 0]
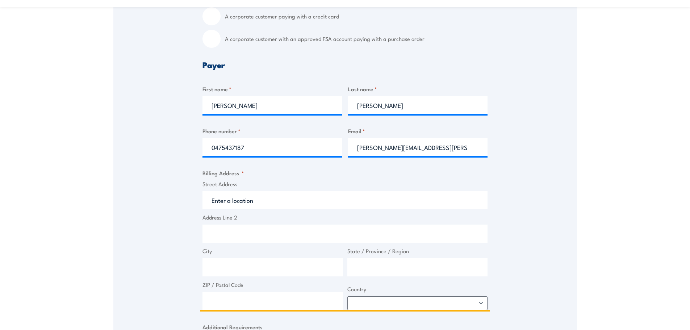
click at [254, 207] on input "Street Address" at bounding box center [344, 200] width 285 height 18
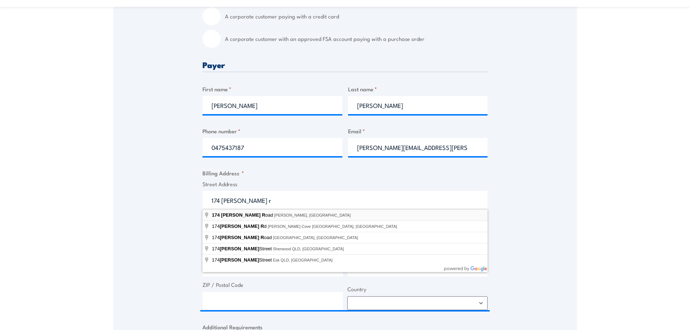
type input "[STREET_ADDRESS][PERSON_NAME][PERSON_NAME]"
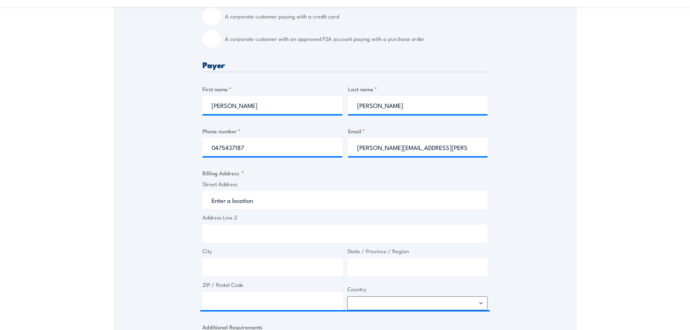
type input "[STREET_ADDRESS][PERSON_NAME]"
type input "[PERSON_NAME]"
type input "[GEOGRAPHIC_DATA]"
type input "5013"
select select "[GEOGRAPHIC_DATA]"
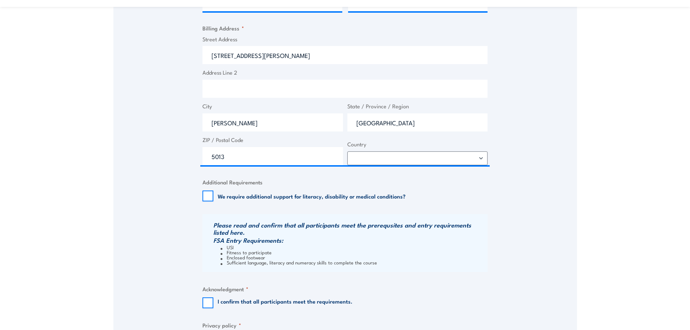
scroll to position [435, 0]
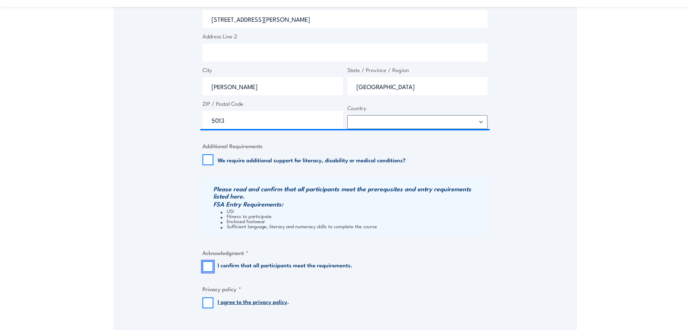
click at [208, 265] on input "I confirm that all participants meet the requirements." at bounding box center [207, 266] width 11 height 11
checkbox input "true"
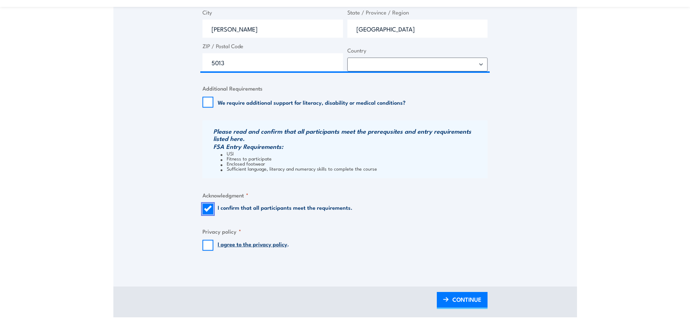
scroll to position [507, 0]
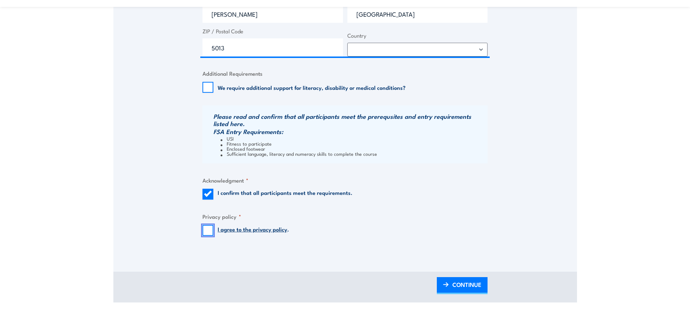
click at [210, 231] on input "I agree to the privacy policy ." at bounding box center [207, 230] width 11 height 11
checkbox input "true"
click at [462, 280] on span "CONTINUE" at bounding box center [466, 284] width 29 height 19
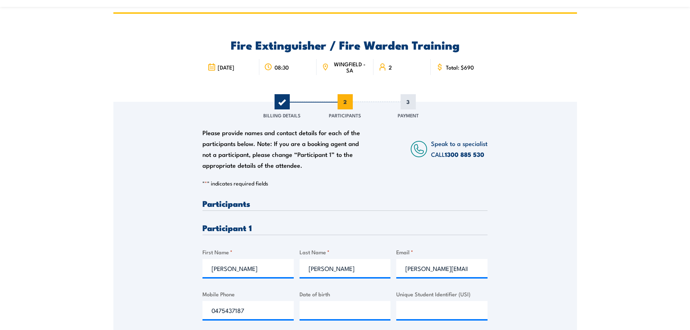
scroll to position [72, 0]
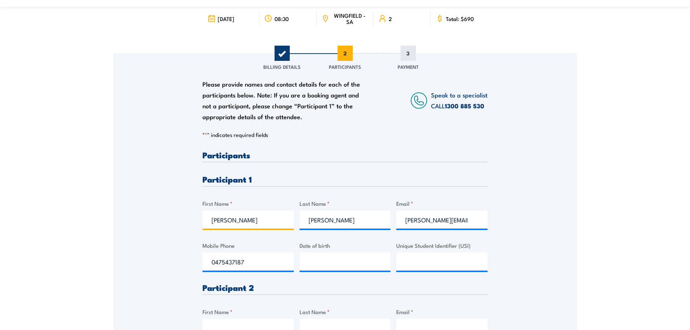
drag, startPoint x: 263, startPoint y: 220, endPoint x: 272, endPoint y: 220, distance: 8.7
click at [263, 219] on input "[PERSON_NAME]" at bounding box center [247, 219] width 91 height 18
click at [105, 200] on section "Fire Extinguisher / Fire Warden Training 08:30 2 "" at bounding box center [345, 205] width 690 height 482
type input "a"
type input "Shane"
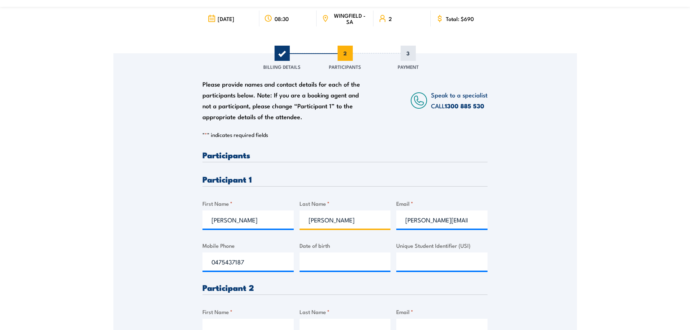
click at [347, 220] on input "Locke" at bounding box center [345, 219] width 91 height 18
drag, startPoint x: 351, startPoint y: 223, endPoint x: 305, endPoint y: 216, distance: 46.6
click at [306, 219] on input "Locke" at bounding box center [345, 219] width 91 height 18
type input "Turner"
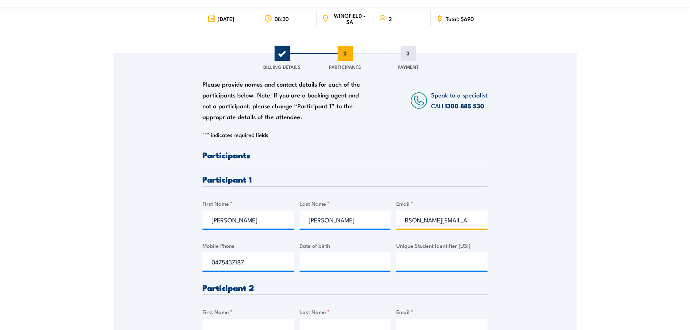
drag, startPoint x: 405, startPoint y: 220, endPoint x: 495, endPoint y: 222, distance: 90.2
click at [495, 222] on div "Please provide names and contact details for each of the participants below. No…" at bounding box center [345, 223] width 464 height 341
click at [462, 222] on input "Email *" at bounding box center [441, 219] width 91 height 18
paste input "shano682@gmail.com"
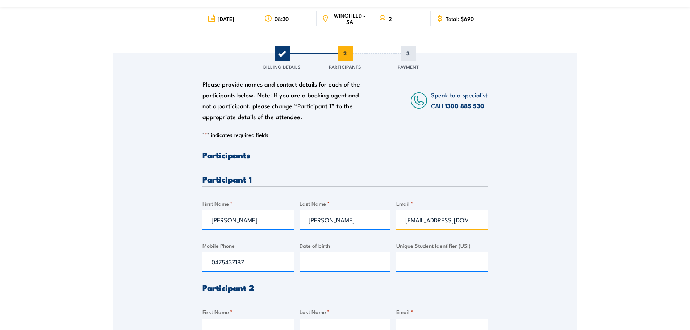
type input "shano682@gmail.com"
click at [251, 260] on input "0475437187" at bounding box center [247, 261] width 91 height 18
type input "0"
click at [240, 262] on input "Mobile Phone" at bounding box center [247, 261] width 91 height 18
type input "0429672612"
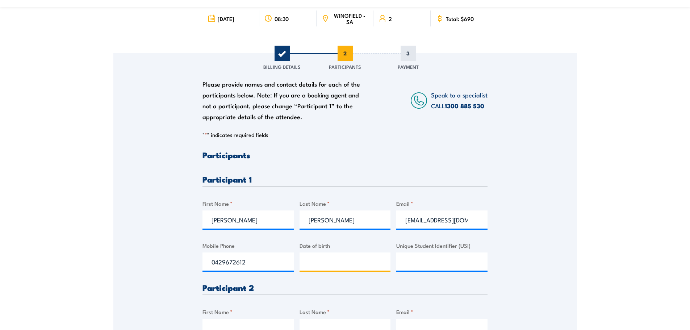
type input "__/__/____"
click at [306, 262] on input "__/__/____" at bounding box center [345, 261] width 91 height 18
click at [326, 258] on input "__/__/____" at bounding box center [345, 261] width 91 height 18
paste input "19/03/1991"
type input "19/03/1991"
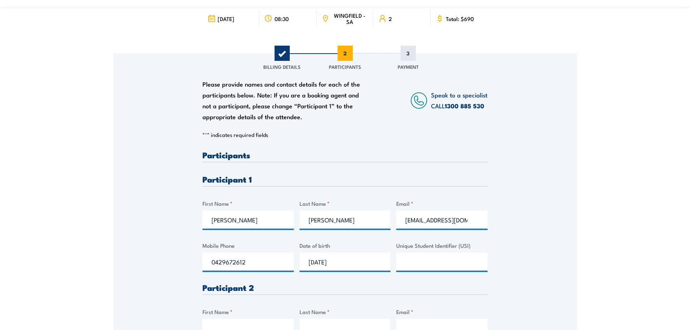
scroll to position [181, 0]
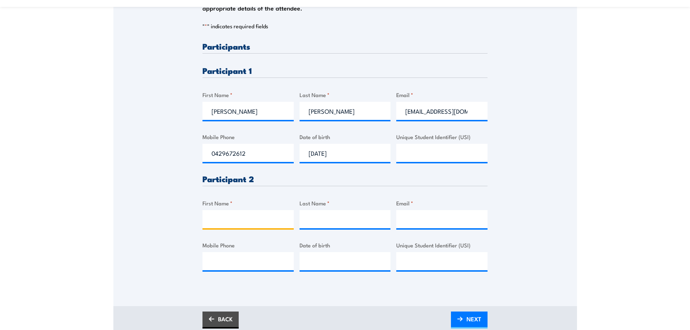
click at [273, 210] on input "First Name *" at bounding box center [247, 219] width 91 height 18
type input "S"
type input "Adam"
click at [310, 218] on input "Last Name *" at bounding box center [345, 219] width 91 height 18
type input "O'Toole"
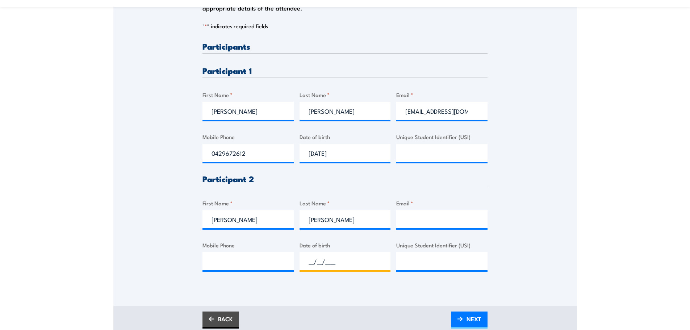
click at [322, 256] on input "__/__/____" at bounding box center [345, 261] width 91 height 18
paste input "10/01/84"
type input "10/01/84__"
click at [261, 260] on input "Mobile Phone" at bounding box center [247, 261] width 91 height 18
click at [247, 264] on input "Mobile Phone" at bounding box center [247, 261] width 91 height 18
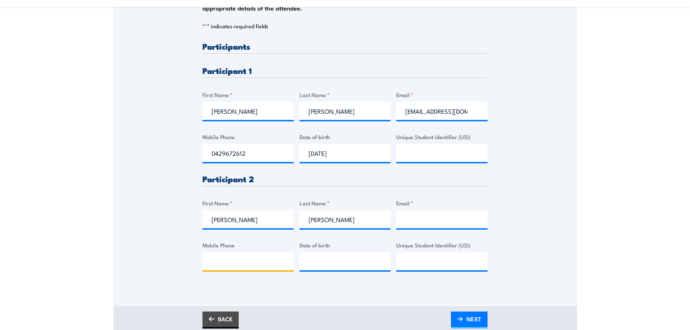
paste input "0408 917 172"
type input "0408 917 172"
click at [360, 263] on input "Date of birth" at bounding box center [345, 261] width 91 height 18
type input "10/01/1984"
click at [459, 146] on input "Unique Student Identifier (USI)" at bounding box center [441, 153] width 91 height 18
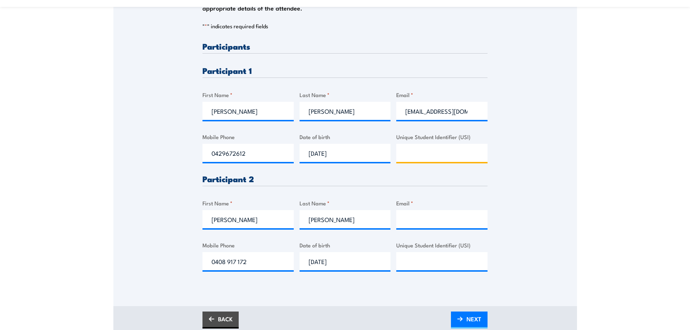
paste input "9B94UKW87C"
type input "9B94UKW87C"
click at [446, 221] on input "Email *" at bounding box center [441, 219] width 91 height 18
click at [415, 260] on input "Unique Student Identifier (USI)" at bounding box center [441, 261] width 91 height 18
paste input "TCVF3VCXLE"
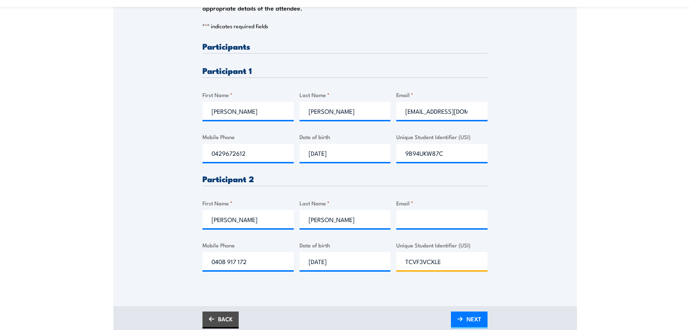
type input "TCVF3VCXLE"
click at [454, 217] on input "Email *" at bounding box center [441, 219] width 91 height 18
paste input "Adam_otoole84@hotmail.com"
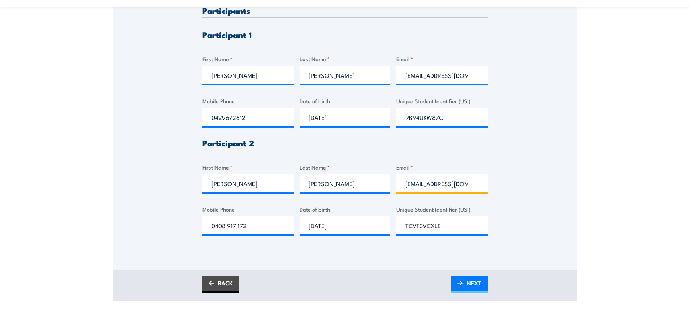
scroll to position [217, 0]
type input "Adam_otoole84@hotmail.com"
click at [476, 285] on span "NEXT" at bounding box center [474, 282] width 15 height 19
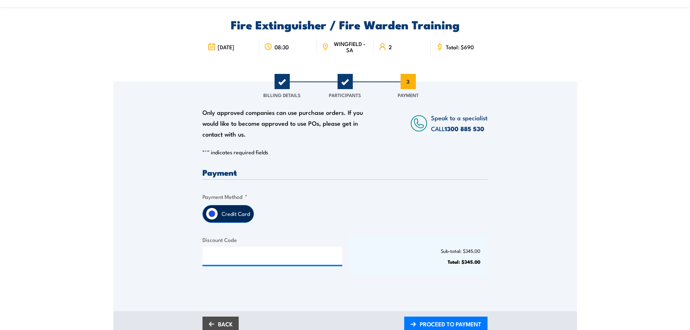
scroll to position [72, 0]
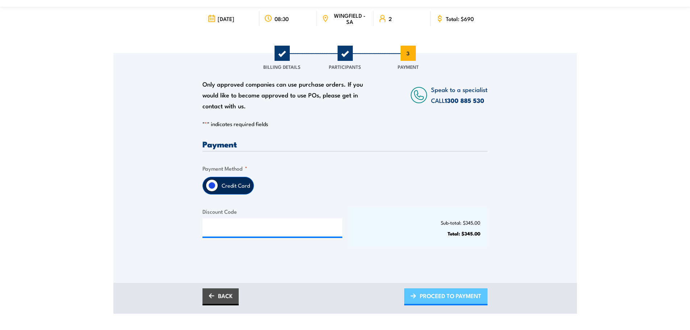
click at [432, 290] on span "PROCEED TO PAYMENT" at bounding box center [451, 295] width 62 height 19
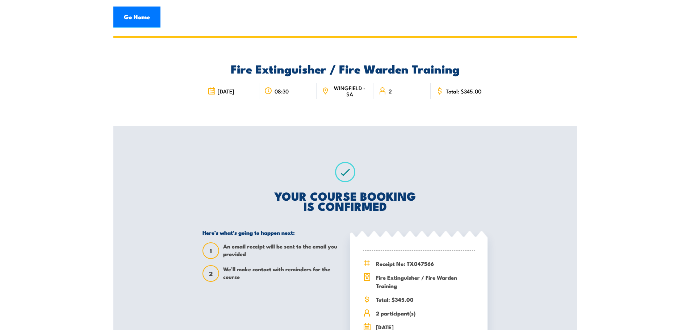
drag, startPoint x: 145, startPoint y: 12, endPoint x: 176, endPoint y: 16, distance: 30.6
click at [145, 12] on link "Go Home" at bounding box center [136, 18] width 47 height 22
